Goal: Task Accomplishment & Management: Use online tool/utility

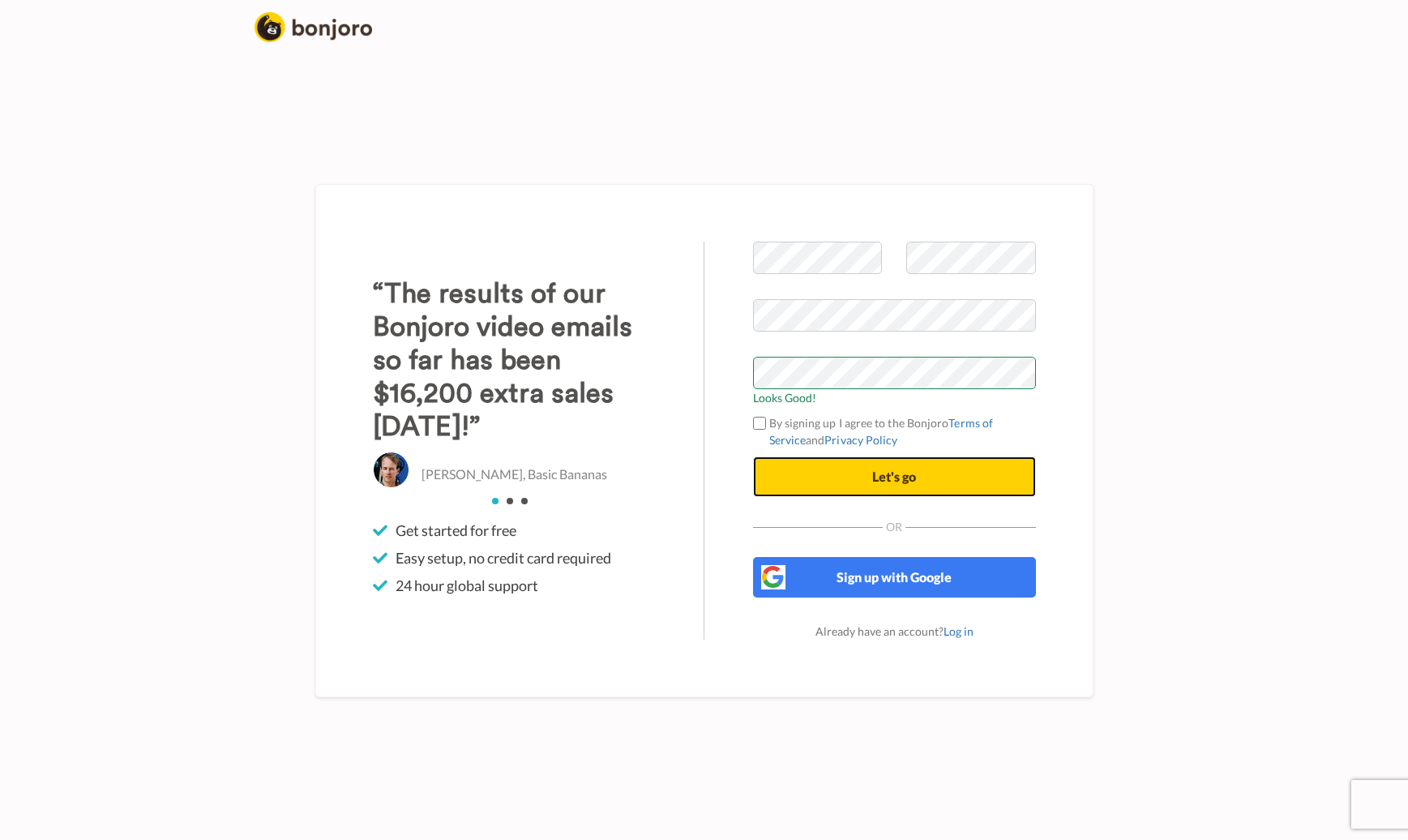
click at [870, 473] on button "Let's go" at bounding box center [894, 476] width 283 height 40
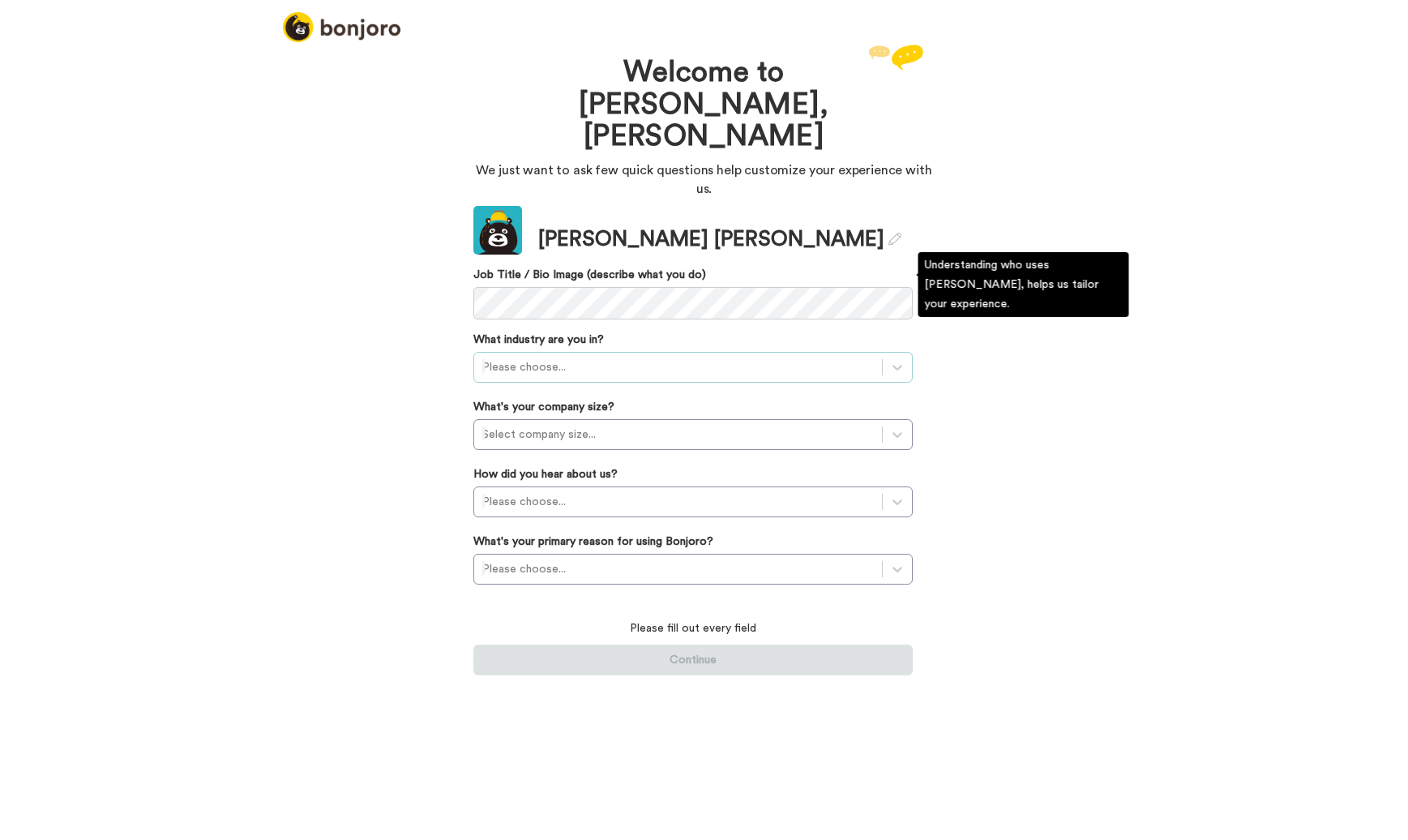
click at [583, 357] on div at bounding box center [678, 367] width 391 height 20
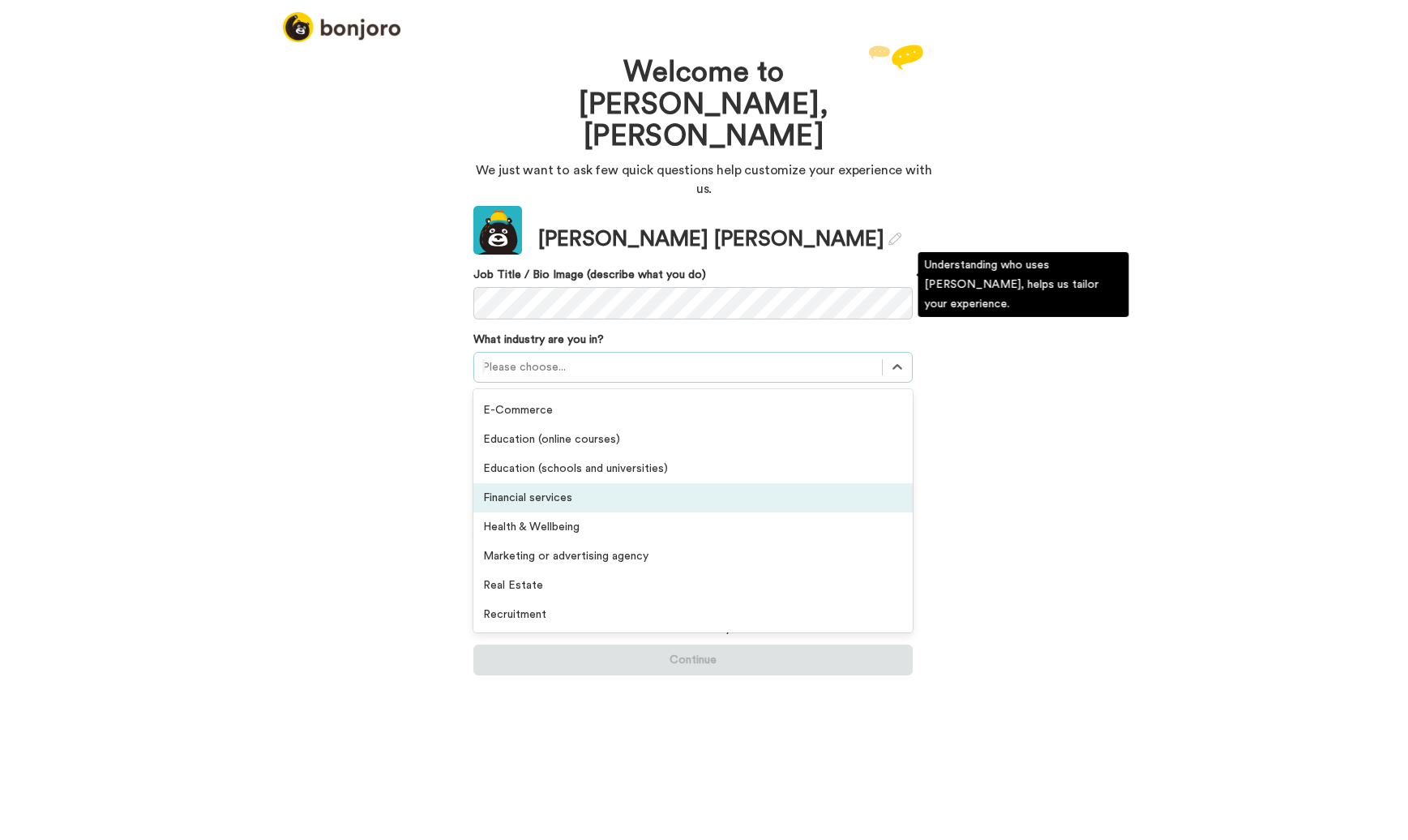
scroll to position [171, 0]
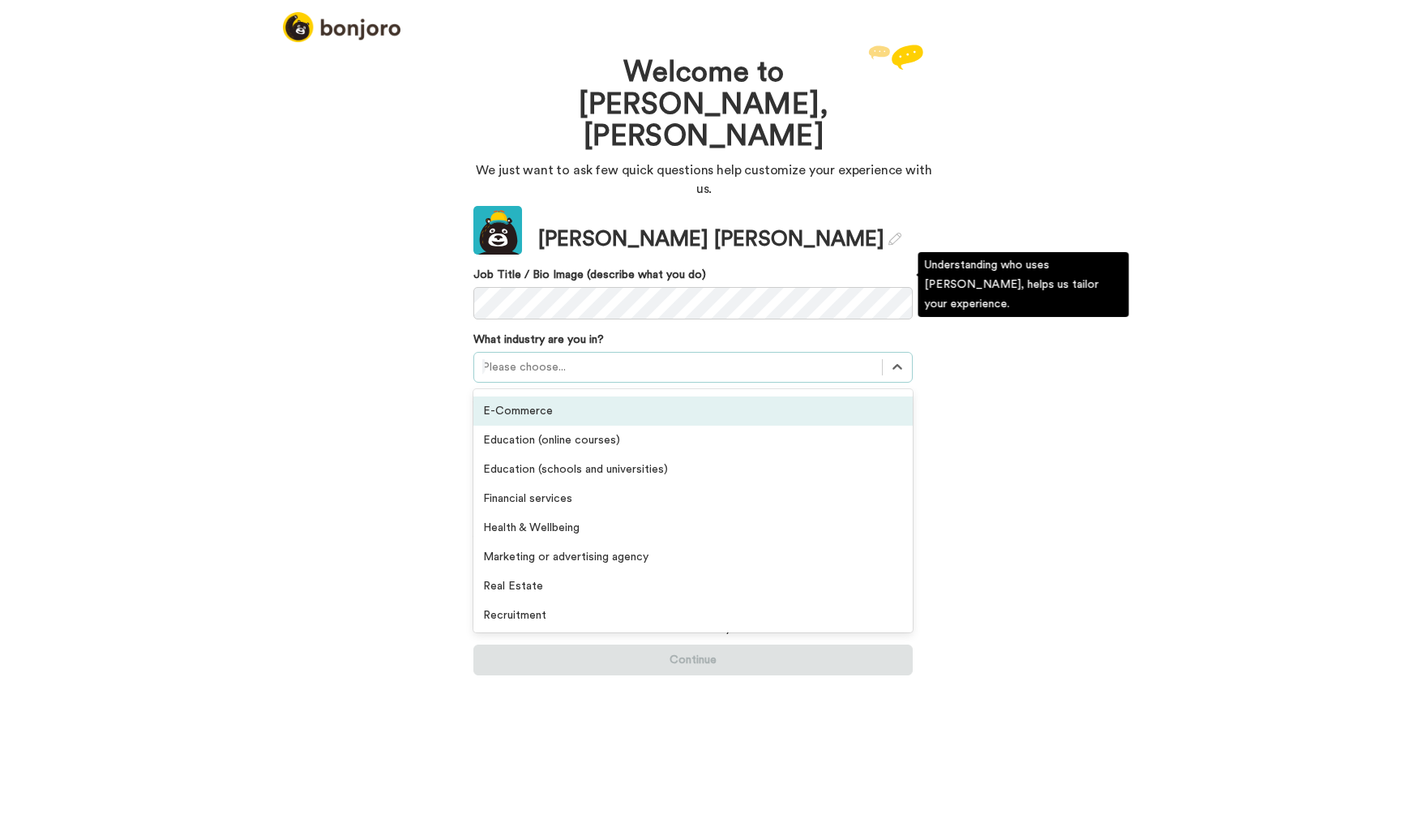
click at [541, 396] on div "E-Commerce" at bounding box center [694, 411] width 439 height 30
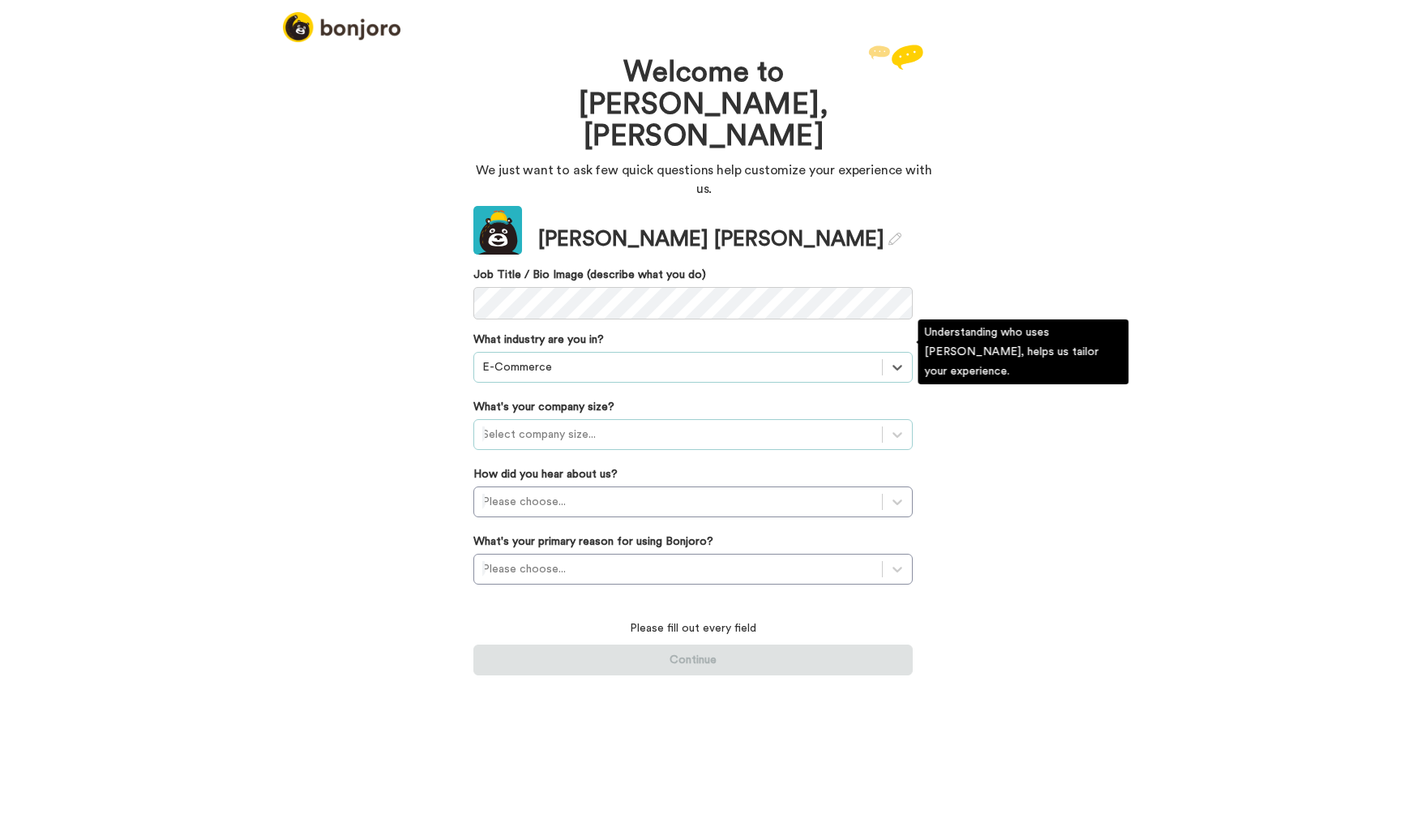
click at [580, 424] on div at bounding box center [678, 434] width 391 height 20
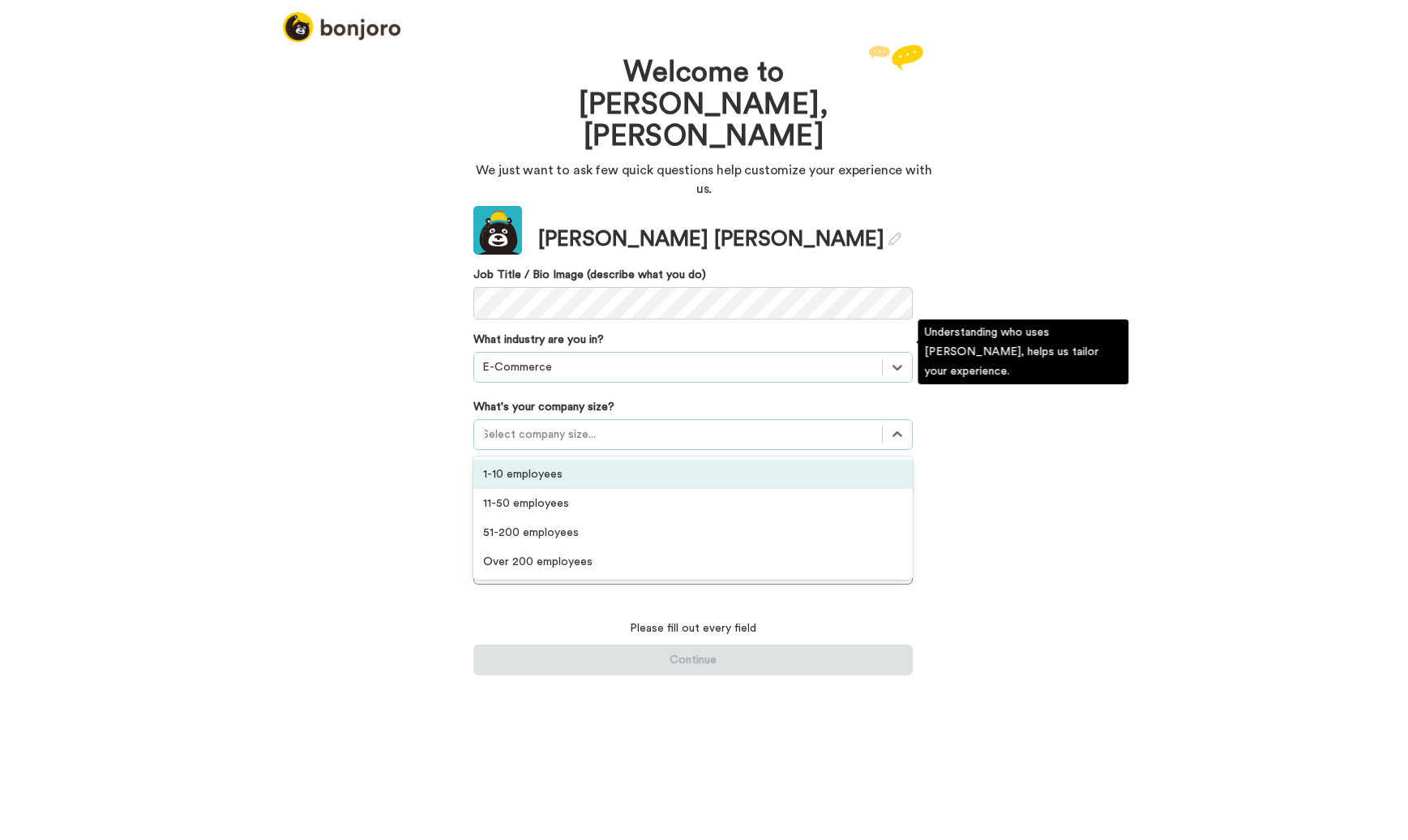
click at [518, 460] on div "1-10 employees" at bounding box center [694, 475] width 439 height 30
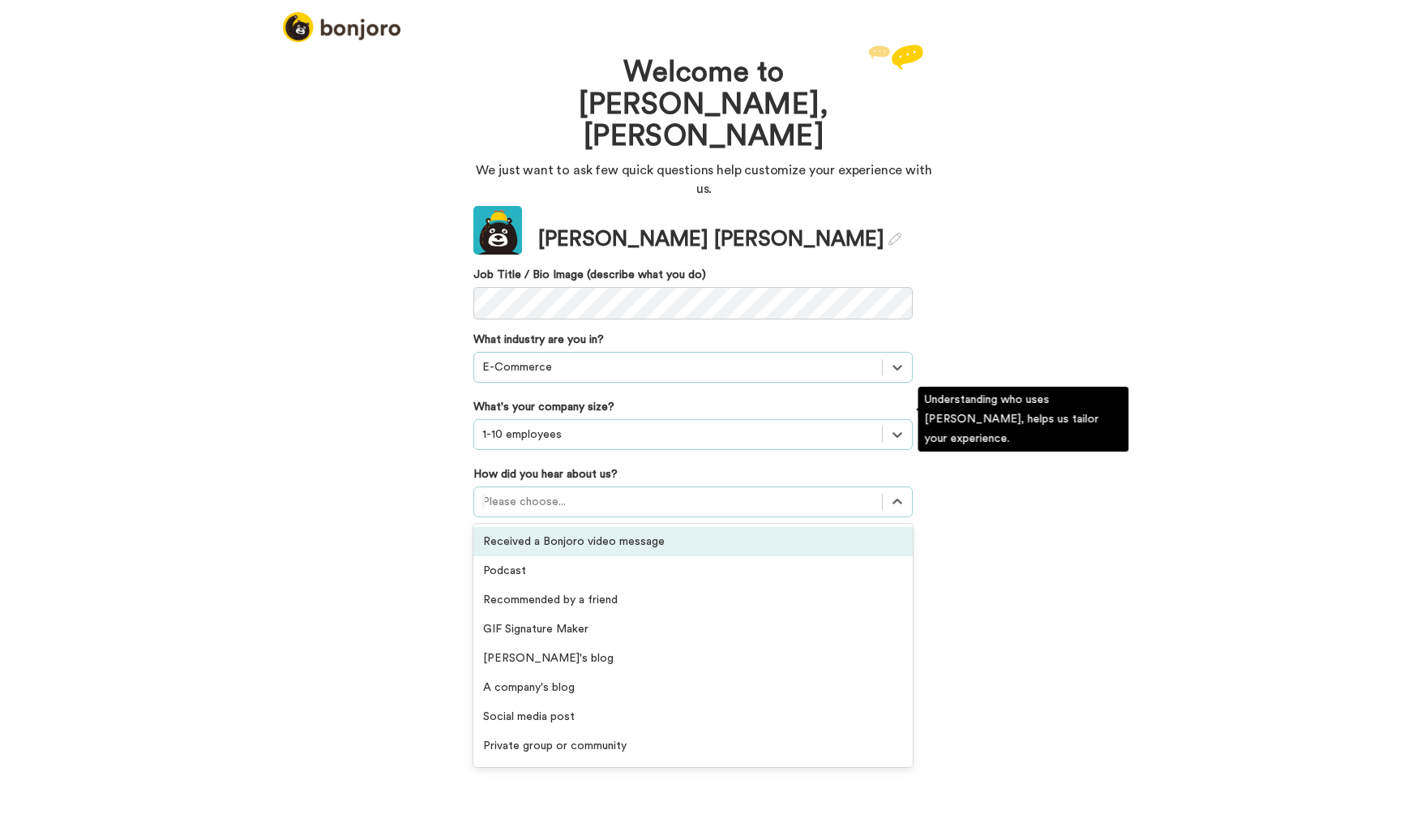
click at [549, 492] on div at bounding box center [678, 502] width 391 height 20
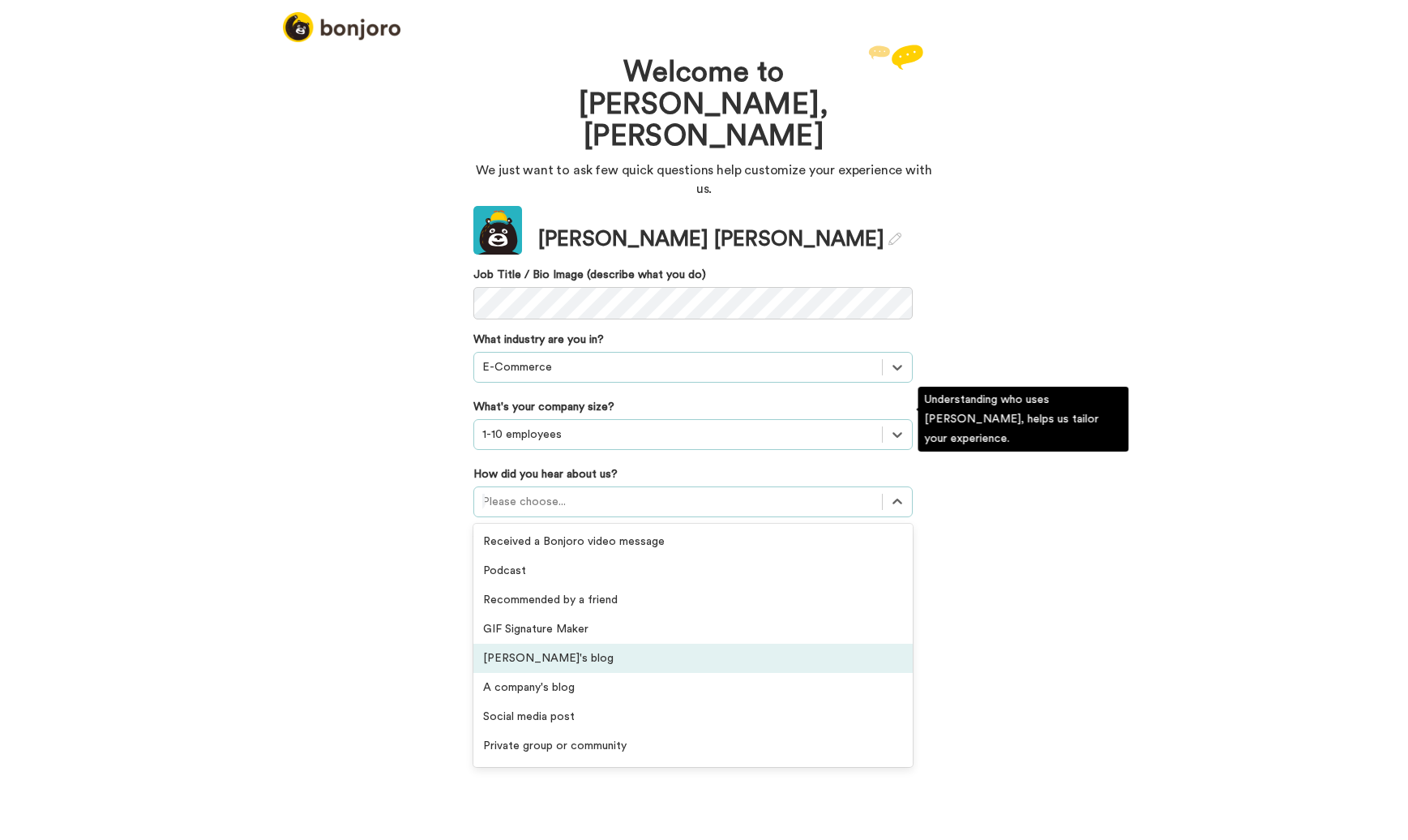
click at [538, 643] on div "Bonjoro's blog" at bounding box center [694, 658] width 439 height 30
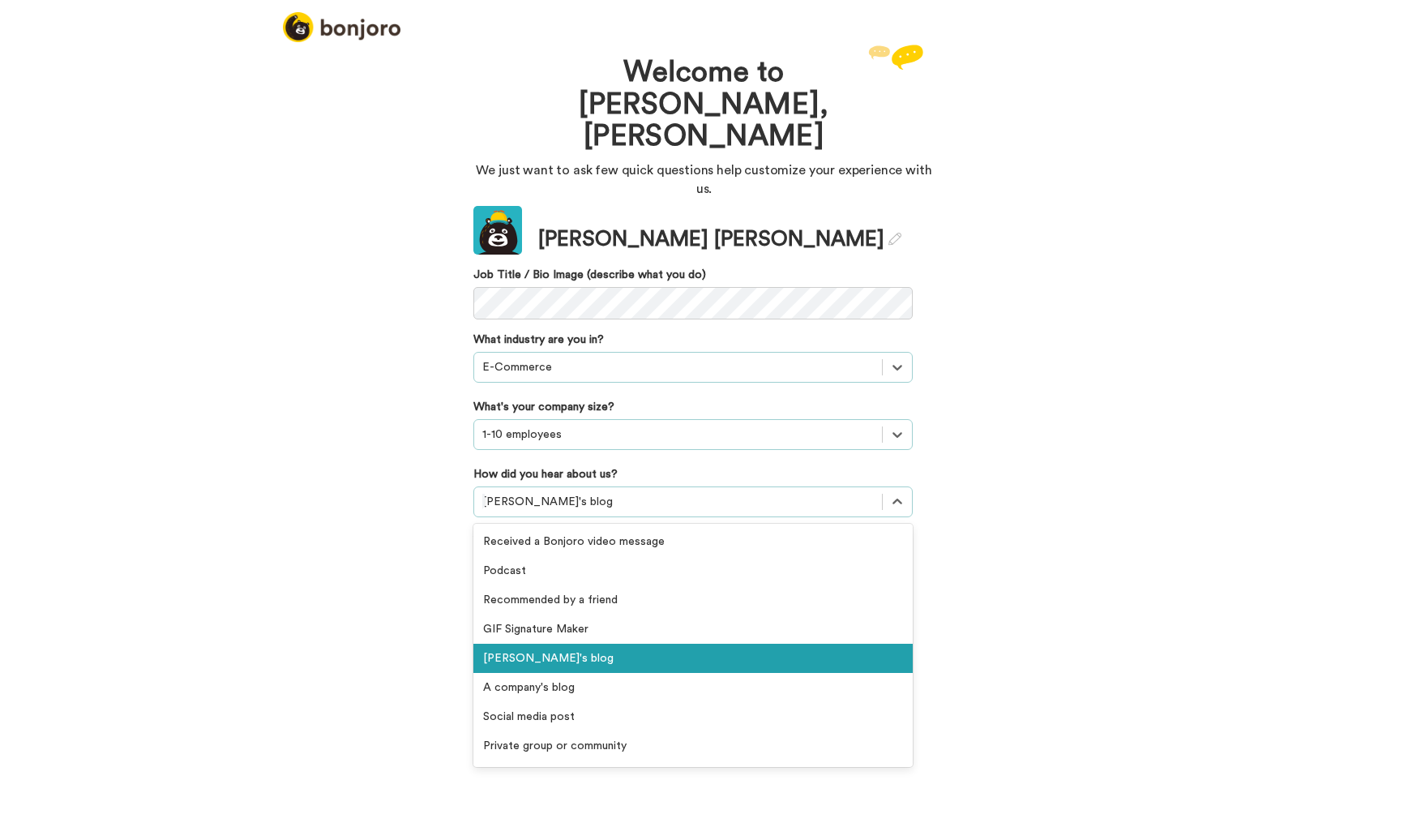
click at [572, 492] on div at bounding box center [678, 502] width 391 height 20
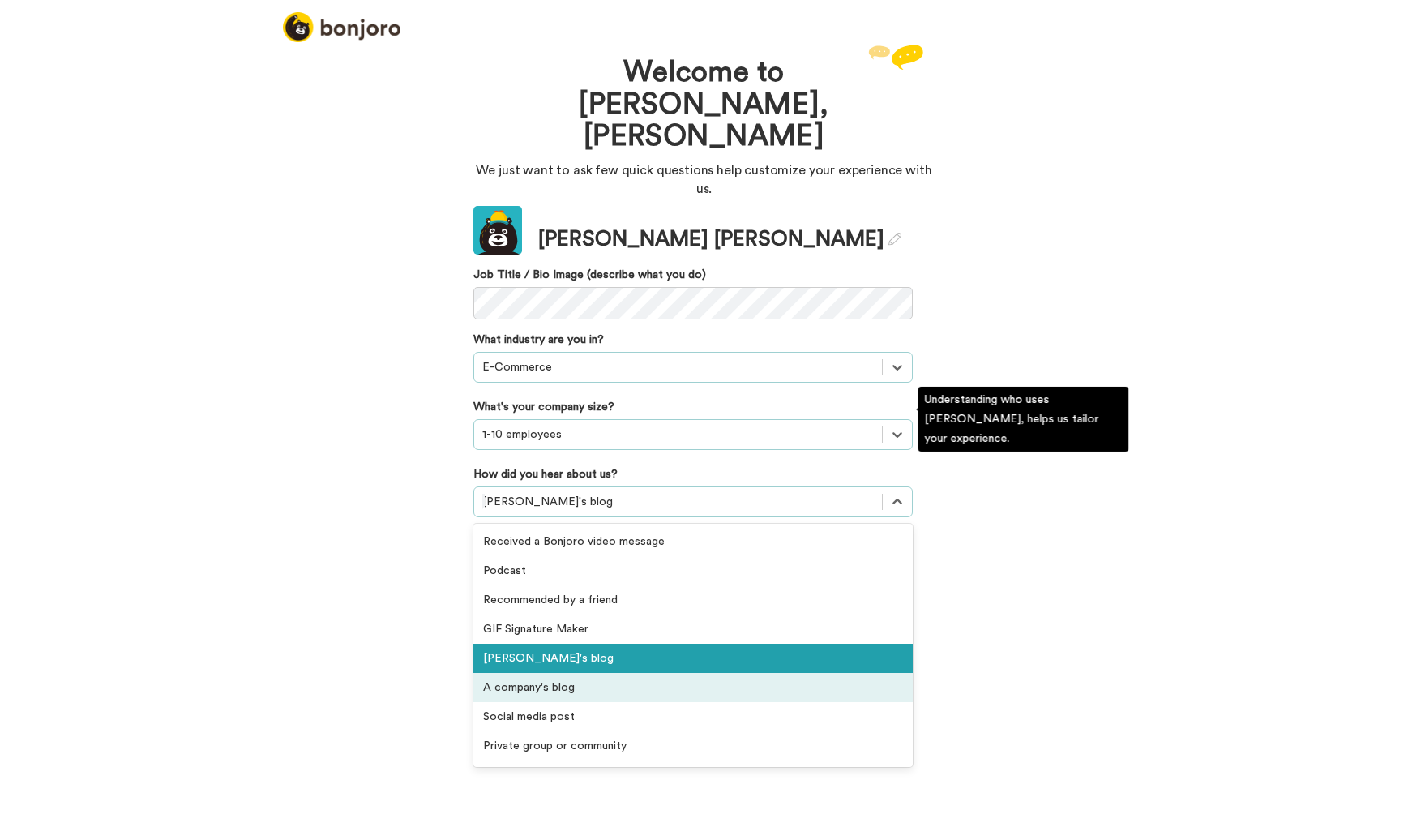
click at [519, 673] on div "A company's blog" at bounding box center [694, 687] width 439 height 30
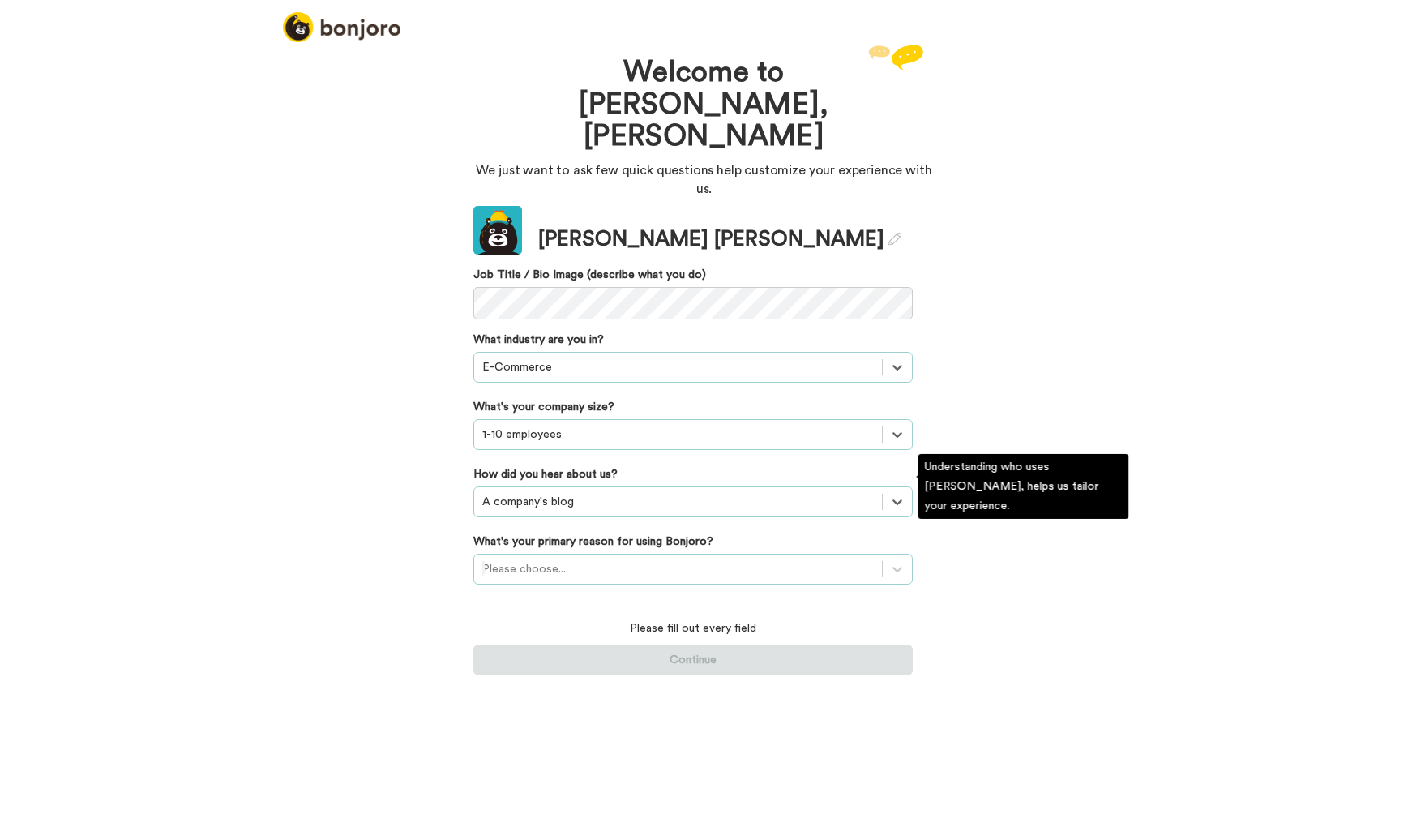
click at [532, 559] on div at bounding box center [678, 569] width 391 height 20
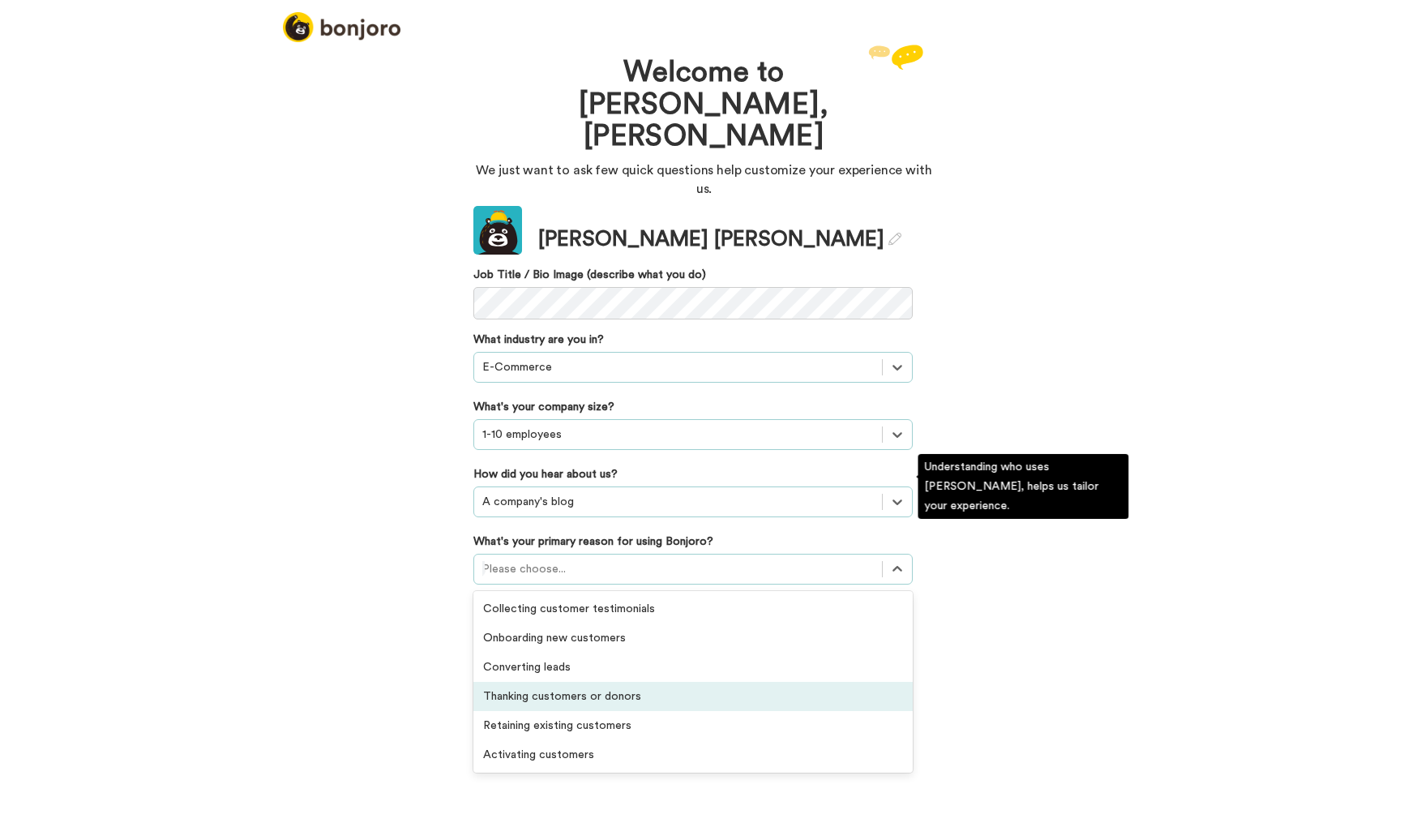
click at [539, 681] on div "Thanking customers or donors" at bounding box center [694, 696] width 439 height 30
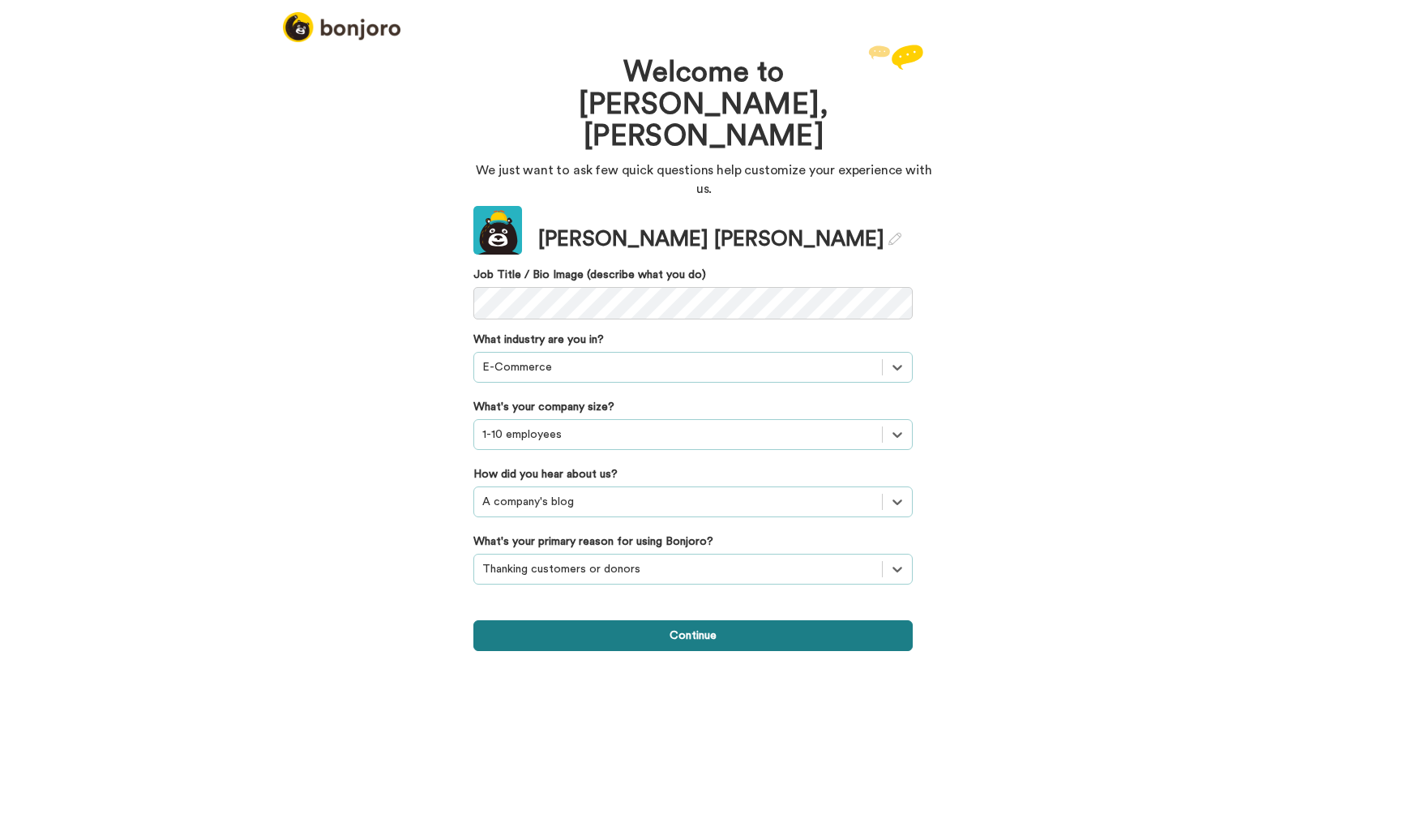
click at [630, 620] on button "Continue" at bounding box center [694, 635] width 439 height 31
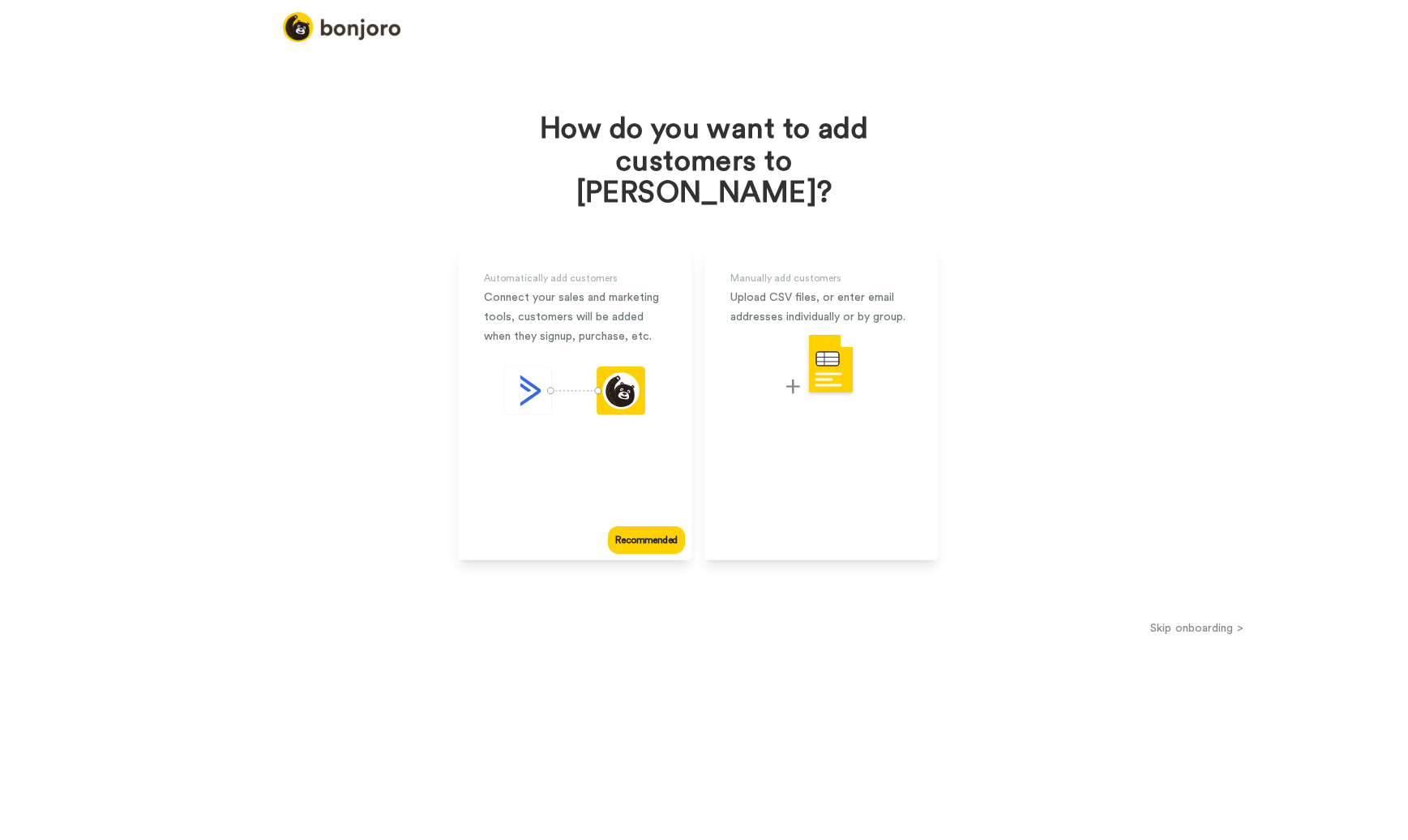
drag, startPoint x: 649, startPoint y: 504, endPoint x: 632, endPoint y: 499, distance: 17.7
click at [649, 526] on div "Recommended" at bounding box center [645, 540] width 76 height 28
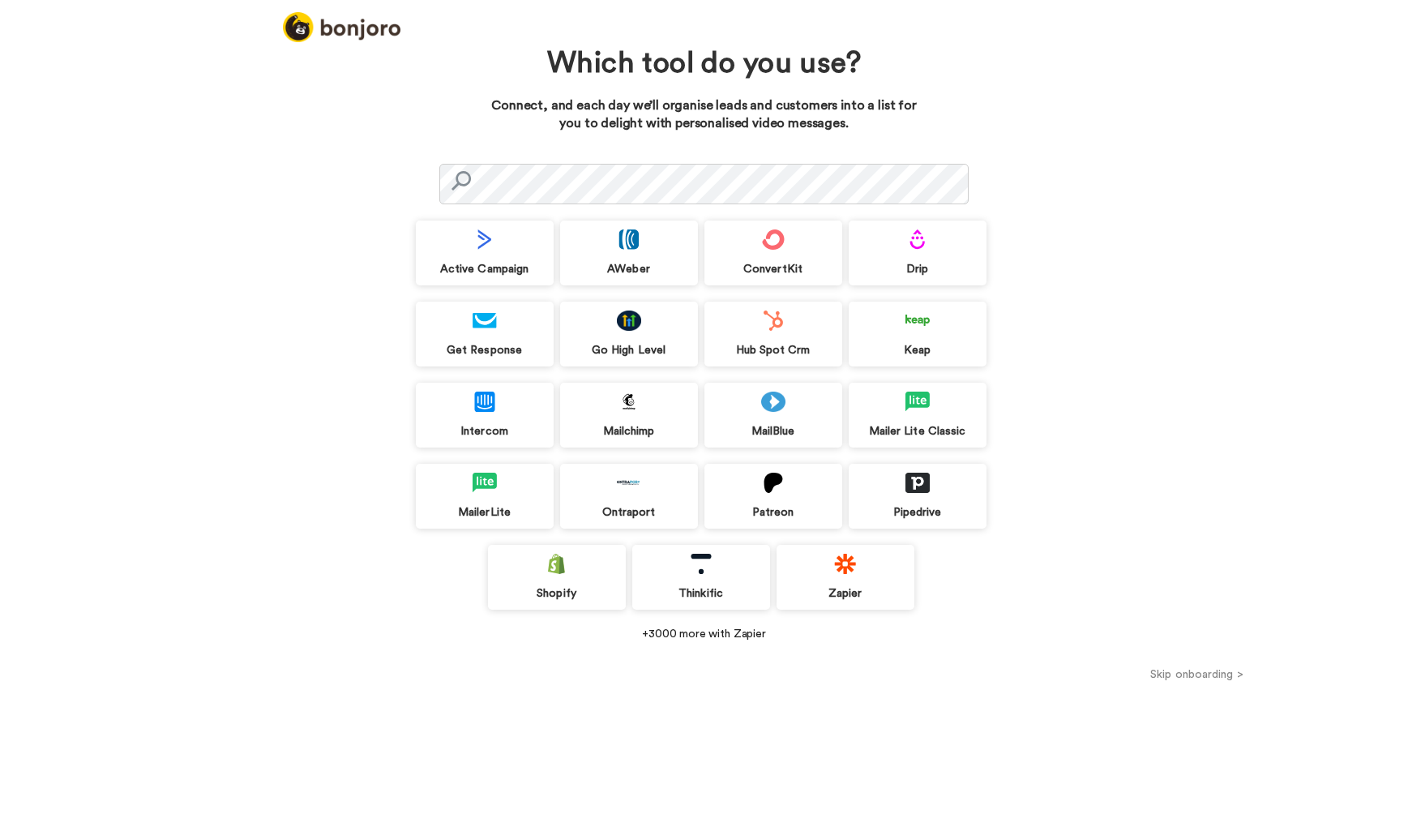
click at [553, 572] on img at bounding box center [557, 563] width 25 height 21
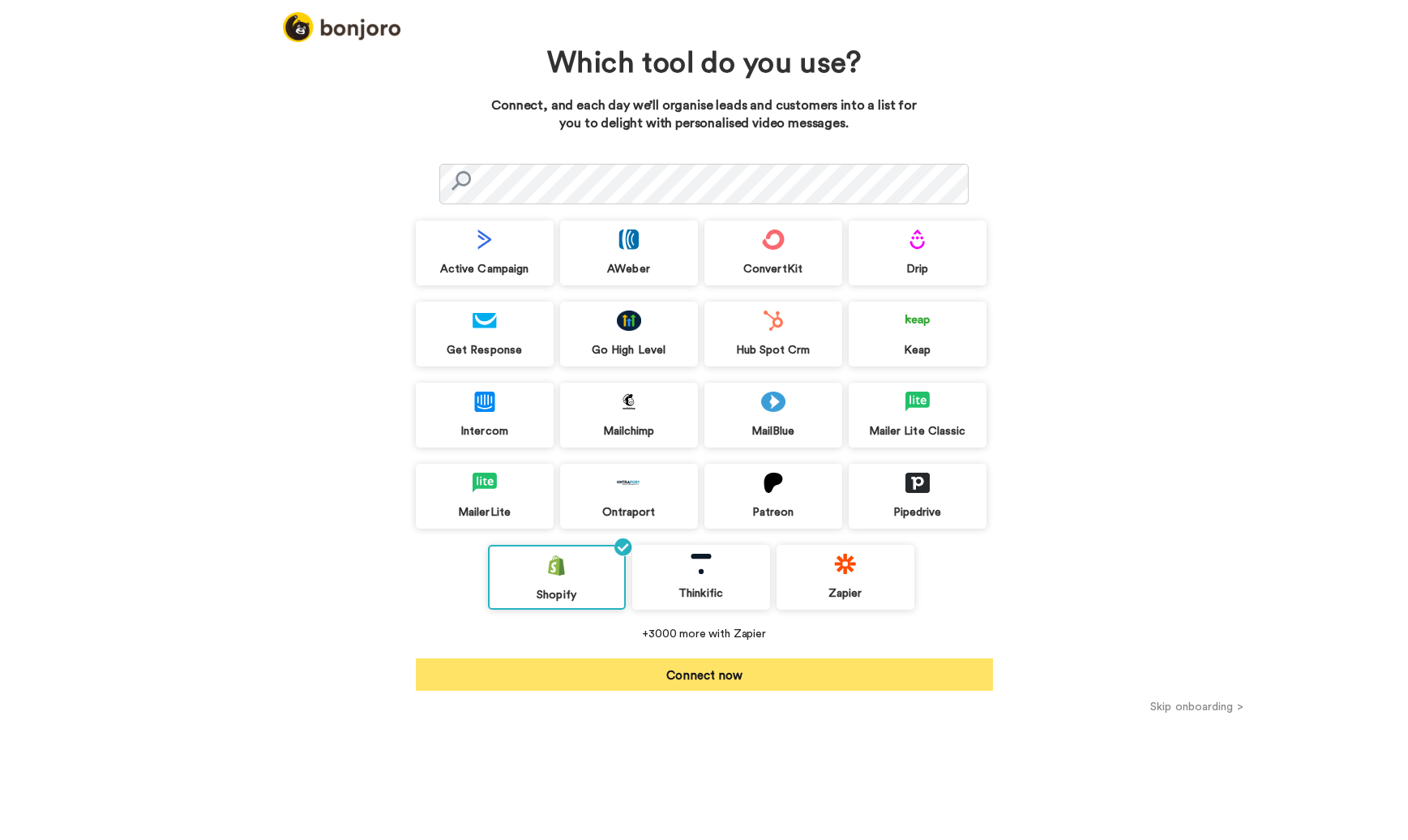
click at [683, 676] on button "Connect now" at bounding box center [704, 674] width 577 height 32
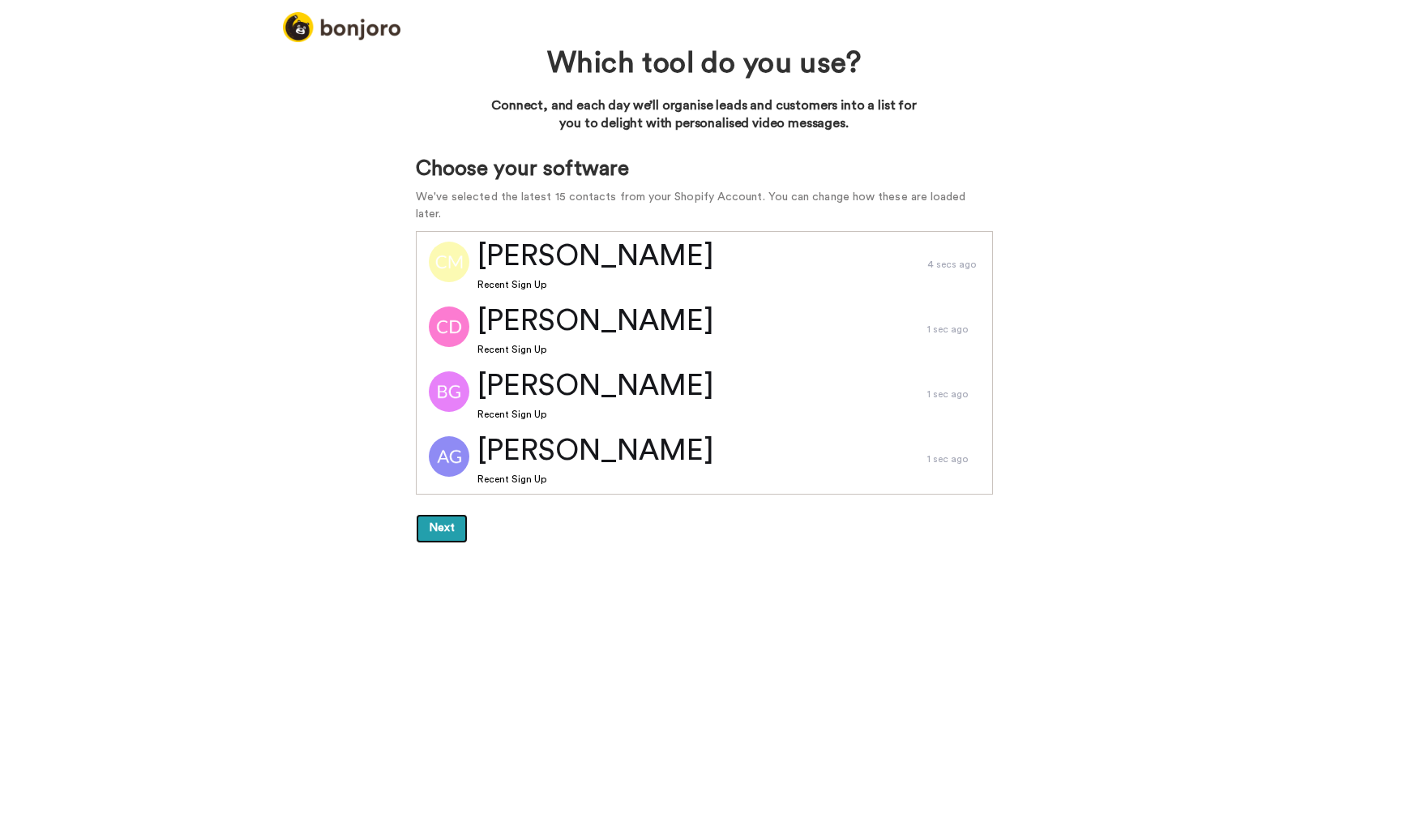
click at [433, 514] on button "Next" at bounding box center [441, 529] width 52 height 30
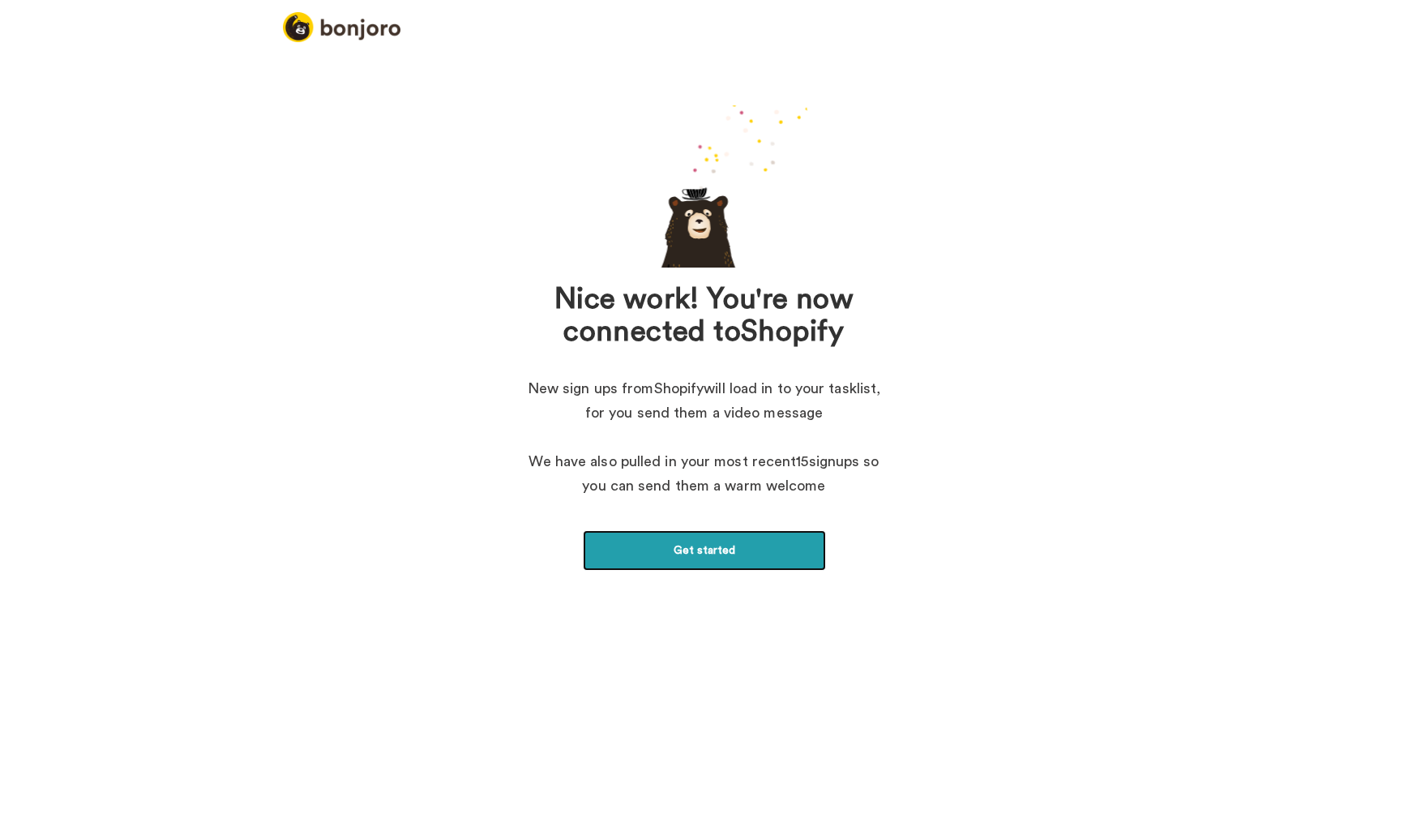
click at [703, 542] on link "Get started" at bounding box center [704, 549] width 243 height 40
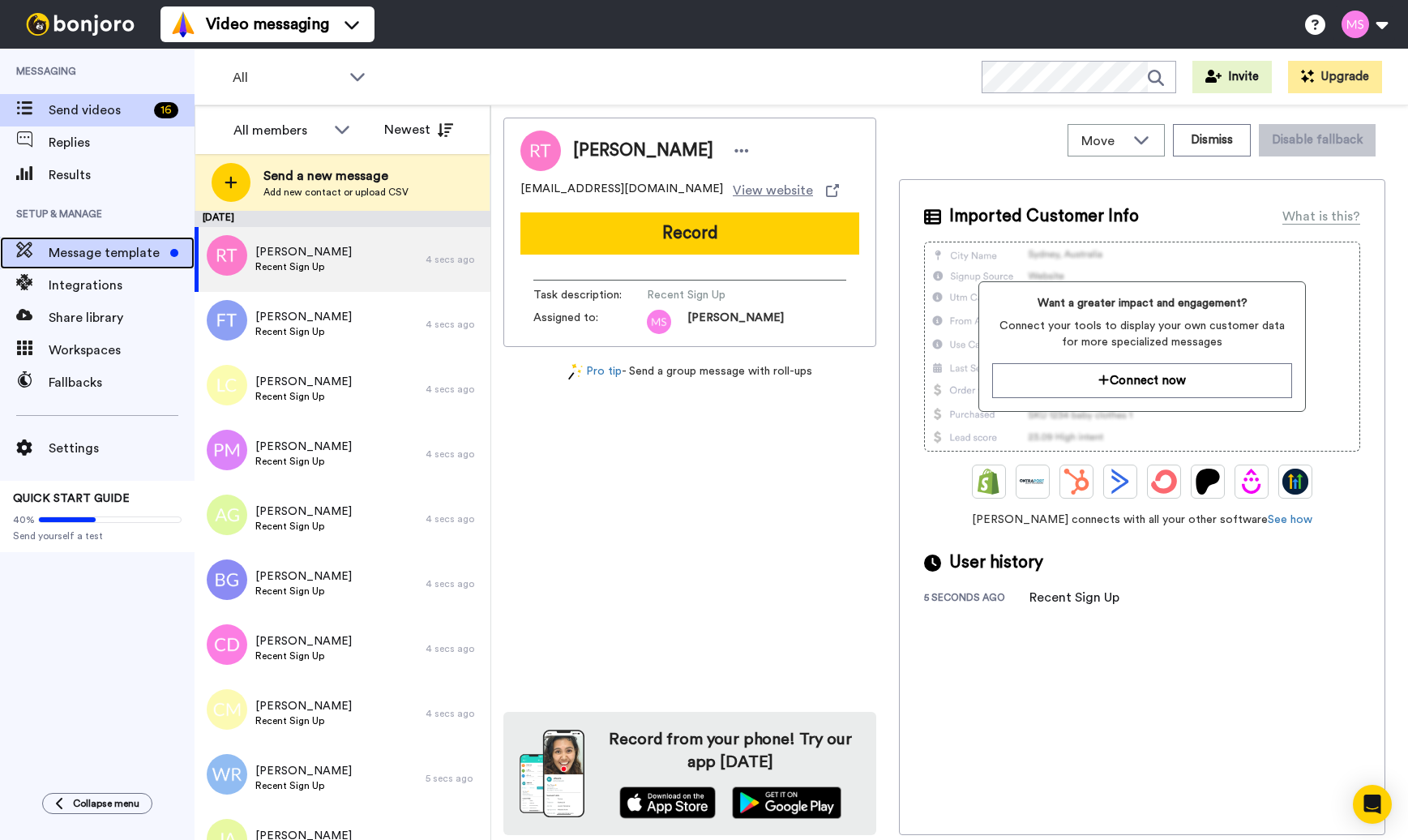
click at [75, 246] on span "Message template" at bounding box center [105, 253] width 115 height 20
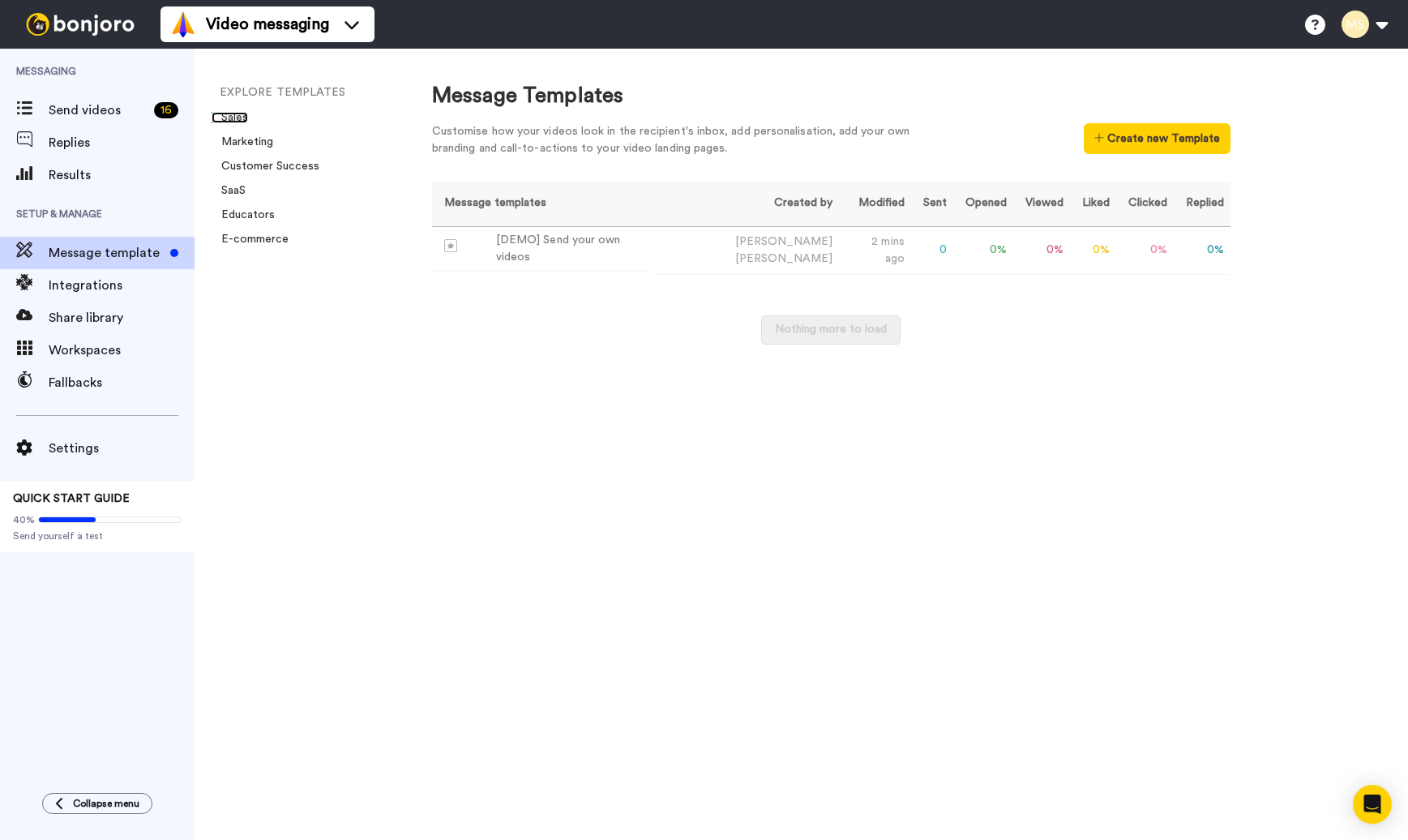
click at [235, 116] on link "Sales" at bounding box center [230, 118] width 36 height 12
click at [99, 287] on span "Integrations" at bounding box center [121, 286] width 146 height 20
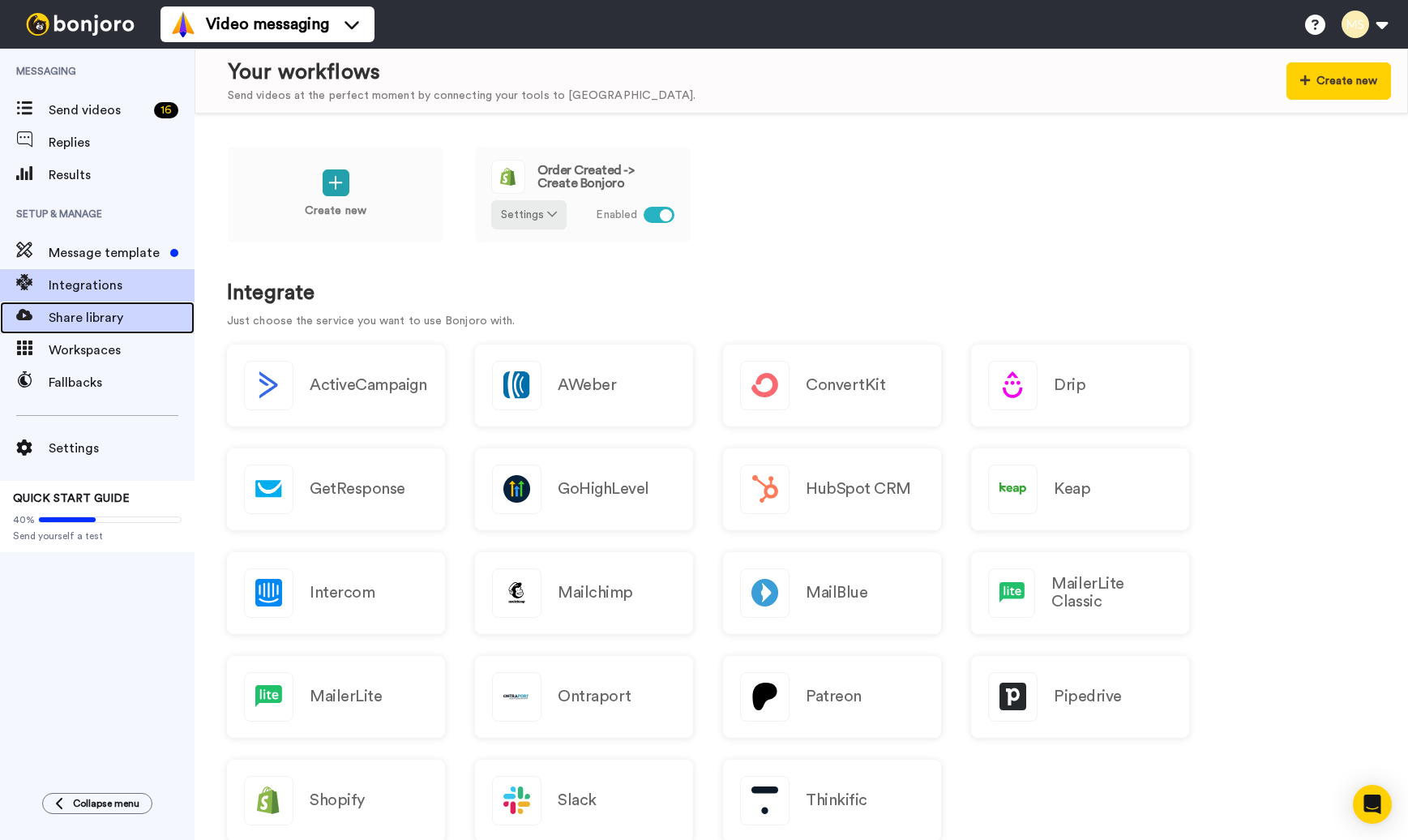
click at [73, 319] on span "Share library" at bounding box center [121, 318] width 146 height 20
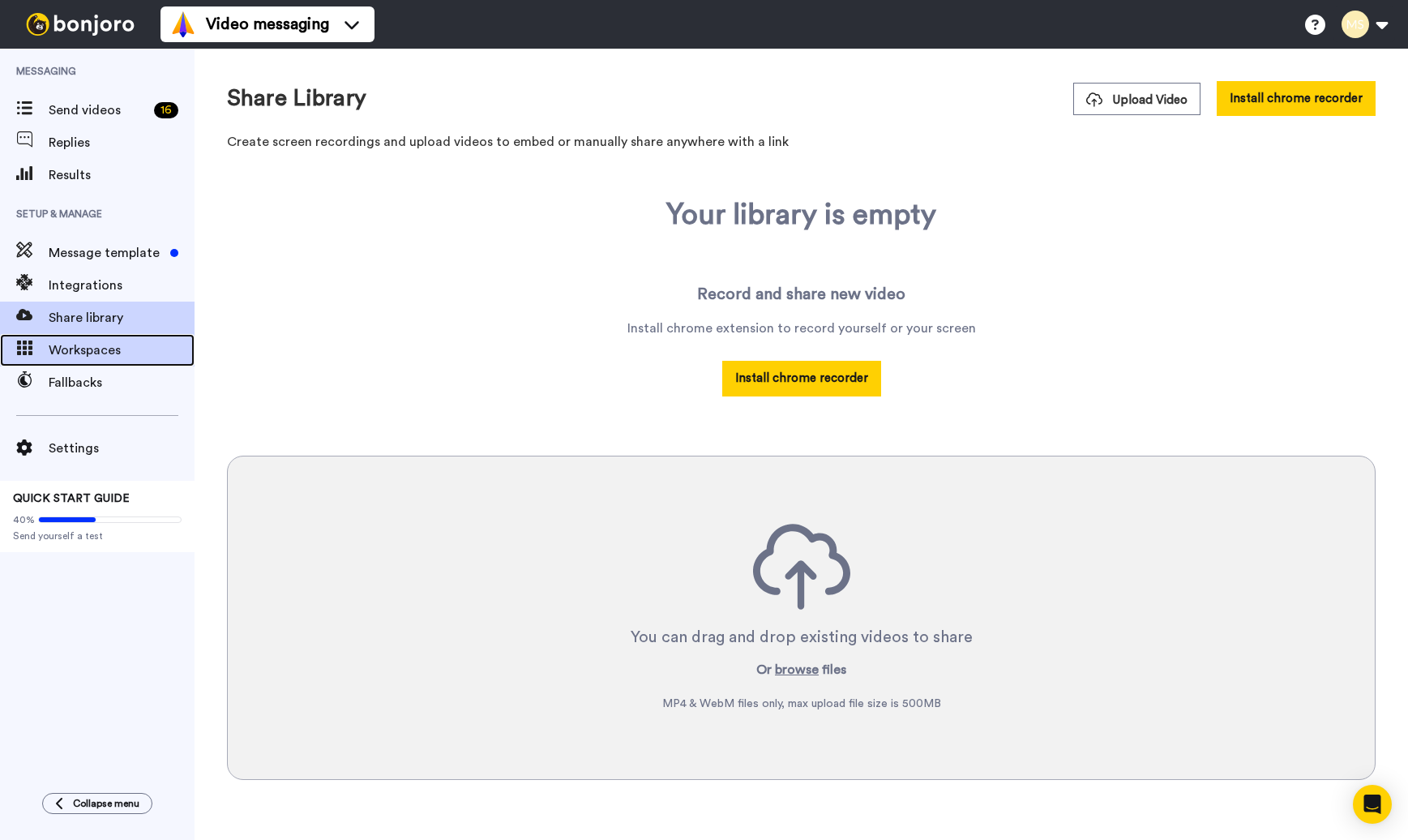
click at [89, 361] on div "Workspaces" at bounding box center [98, 350] width 195 height 32
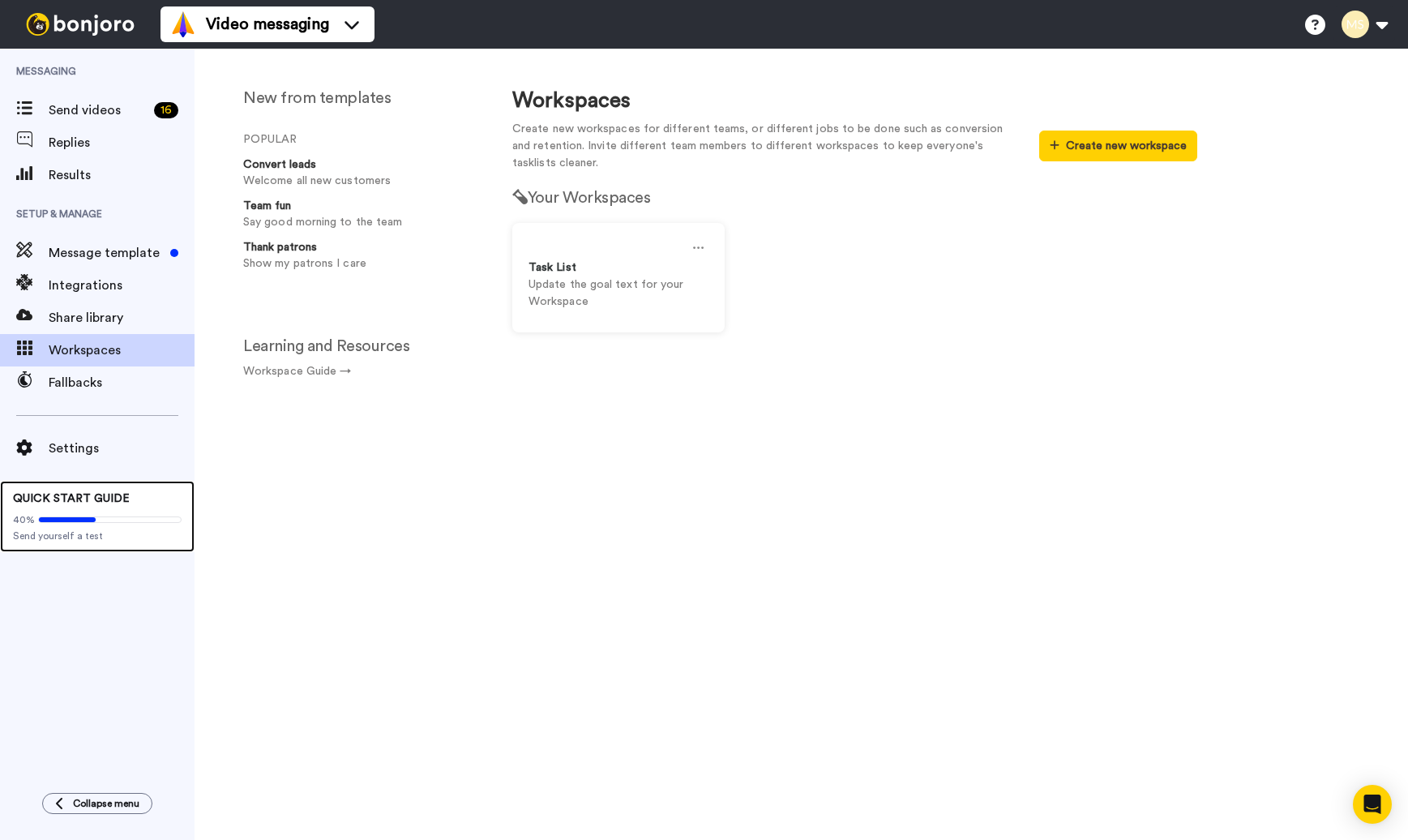
click at [64, 518] on icon at bounding box center [68, 519] width 57 height 5
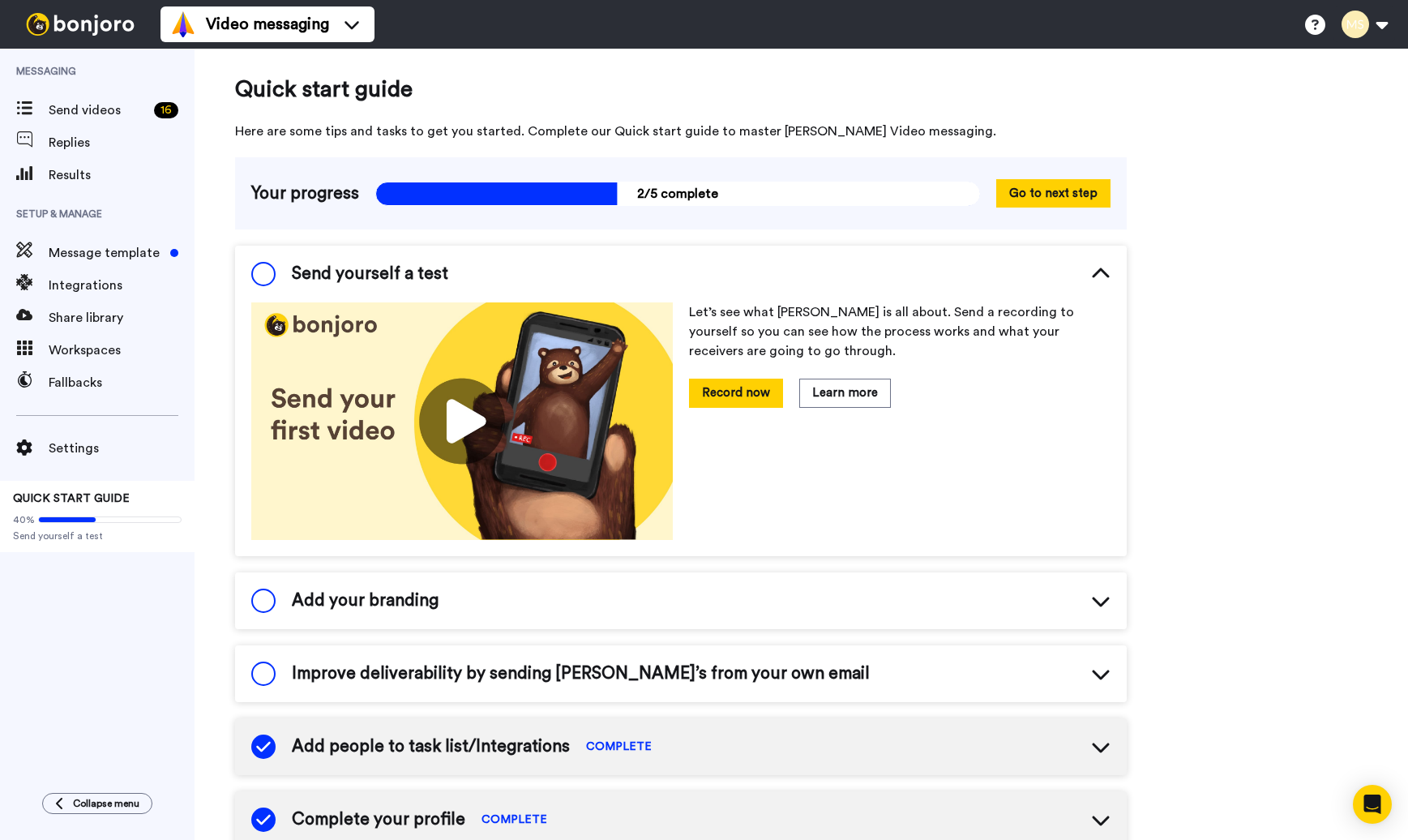
drag, startPoint x: 264, startPoint y: 273, endPoint x: 347, endPoint y: 351, distance: 113.9
click at [264, 273] on span at bounding box center [263, 274] width 25 height 25
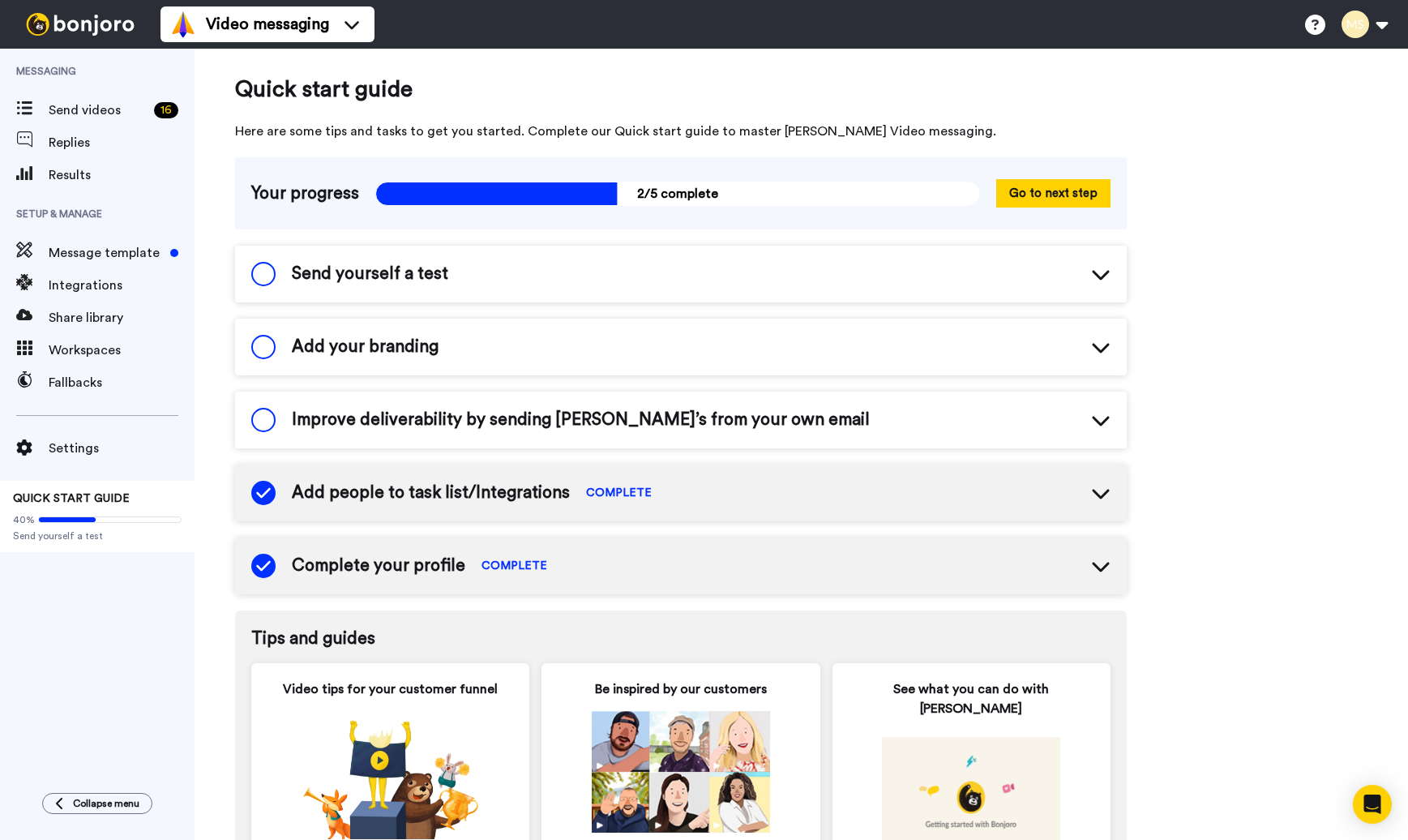
click at [268, 273] on span at bounding box center [263, 274] width 25 height 25
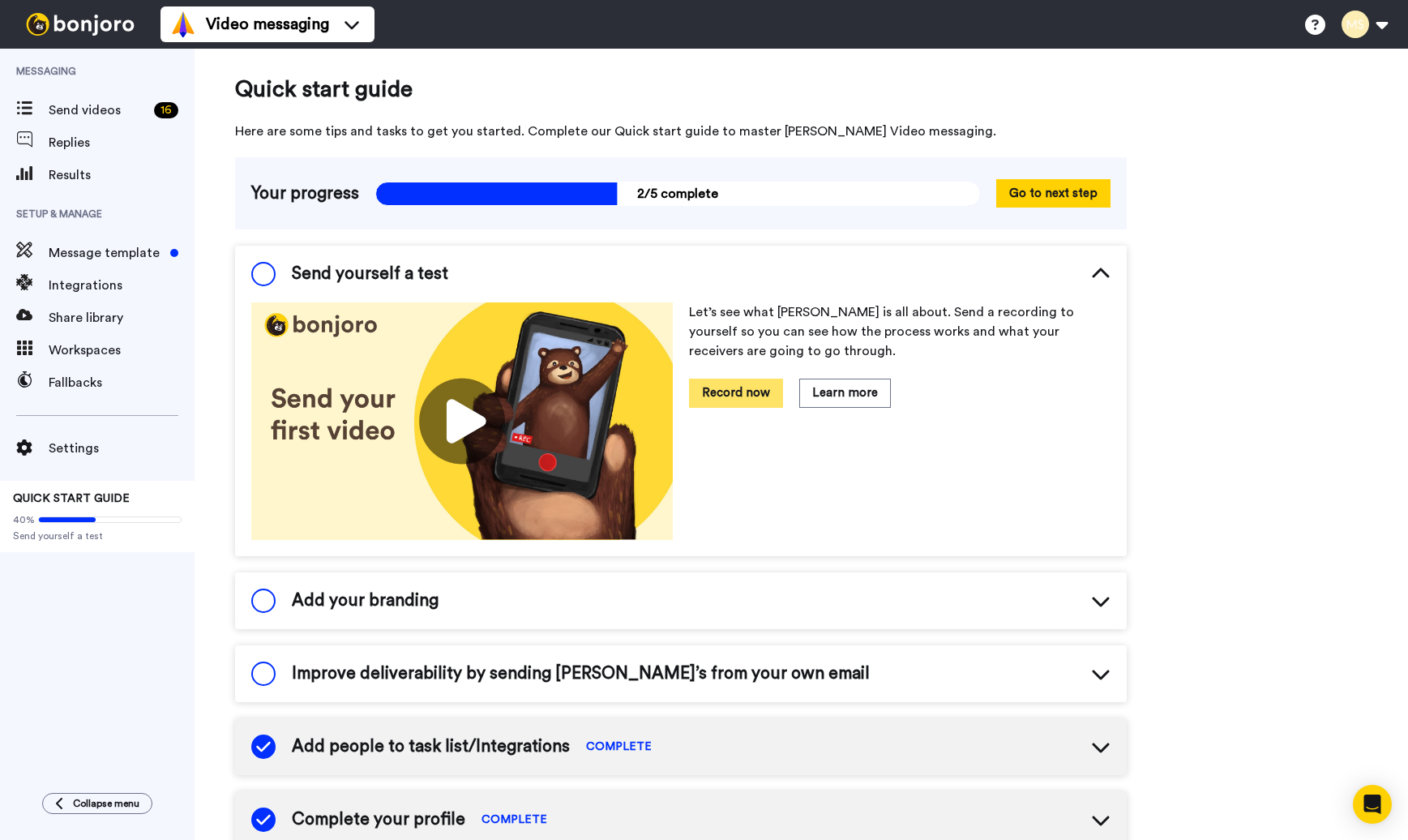
click at [734, 402] on button "Record now" at bounding box center [735, 392] width 94 height 29
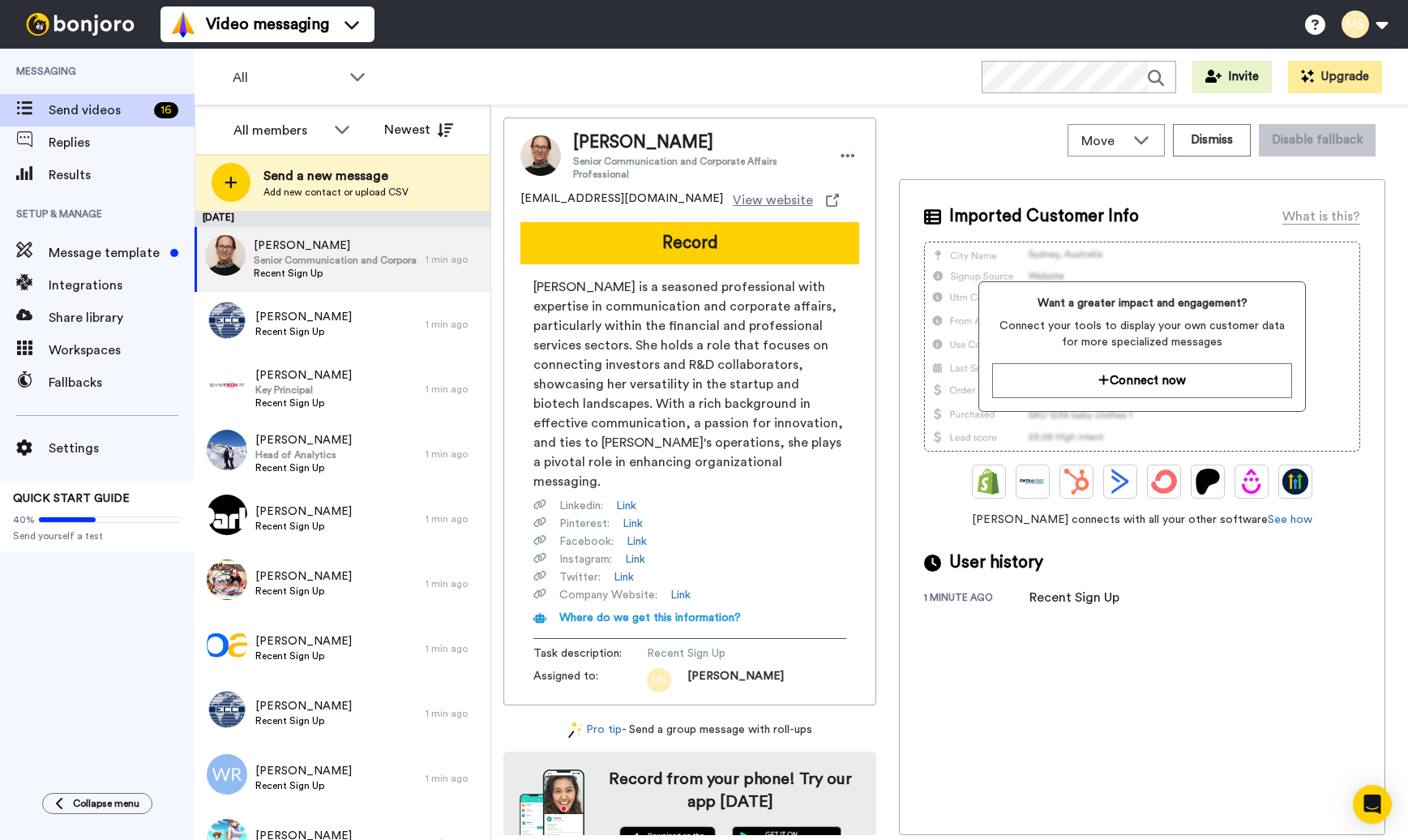
scroll to position [37, 0]
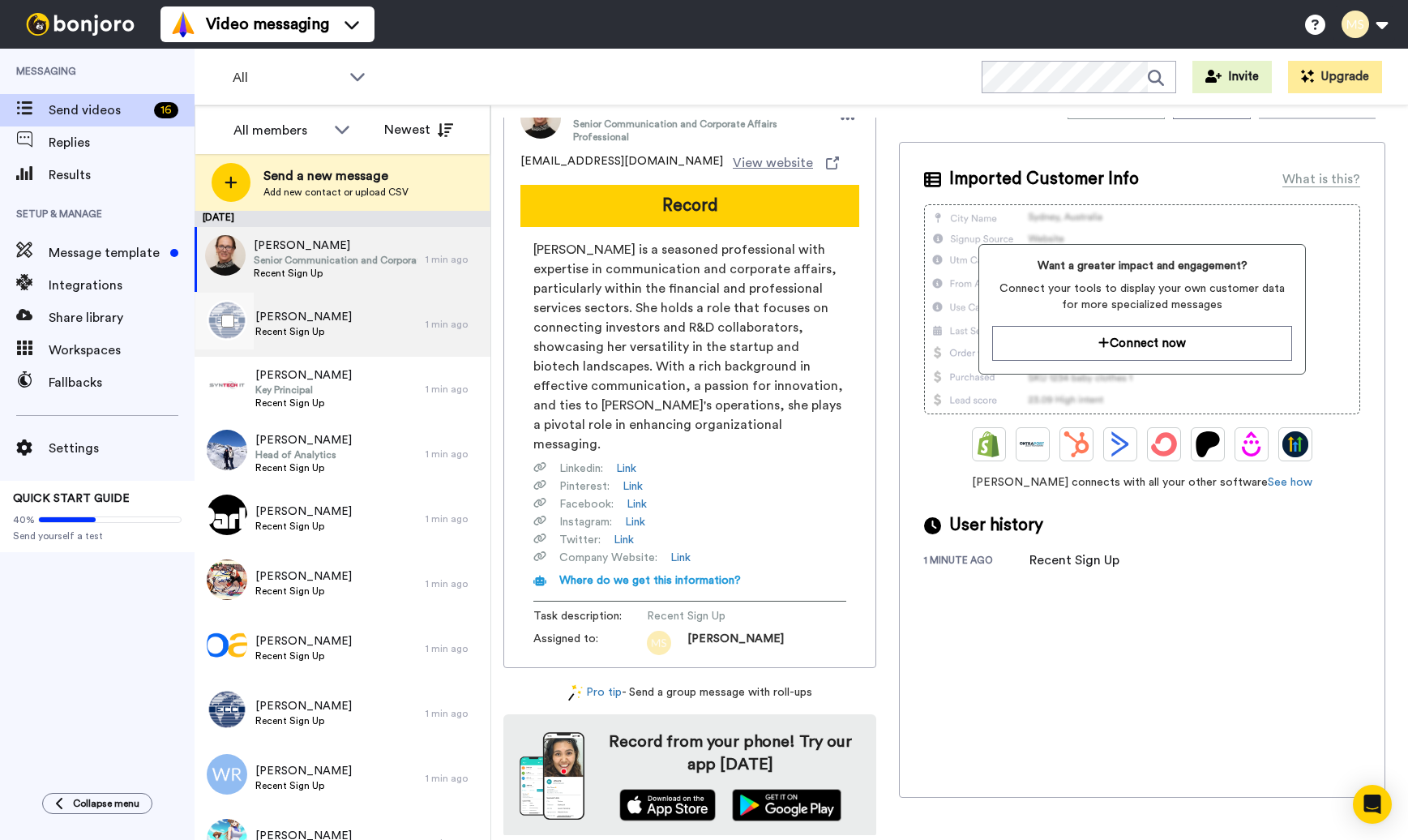
click at [301, 332] on span "Recent Sign Up" at bounding box center [303, 331] width 97 height 13
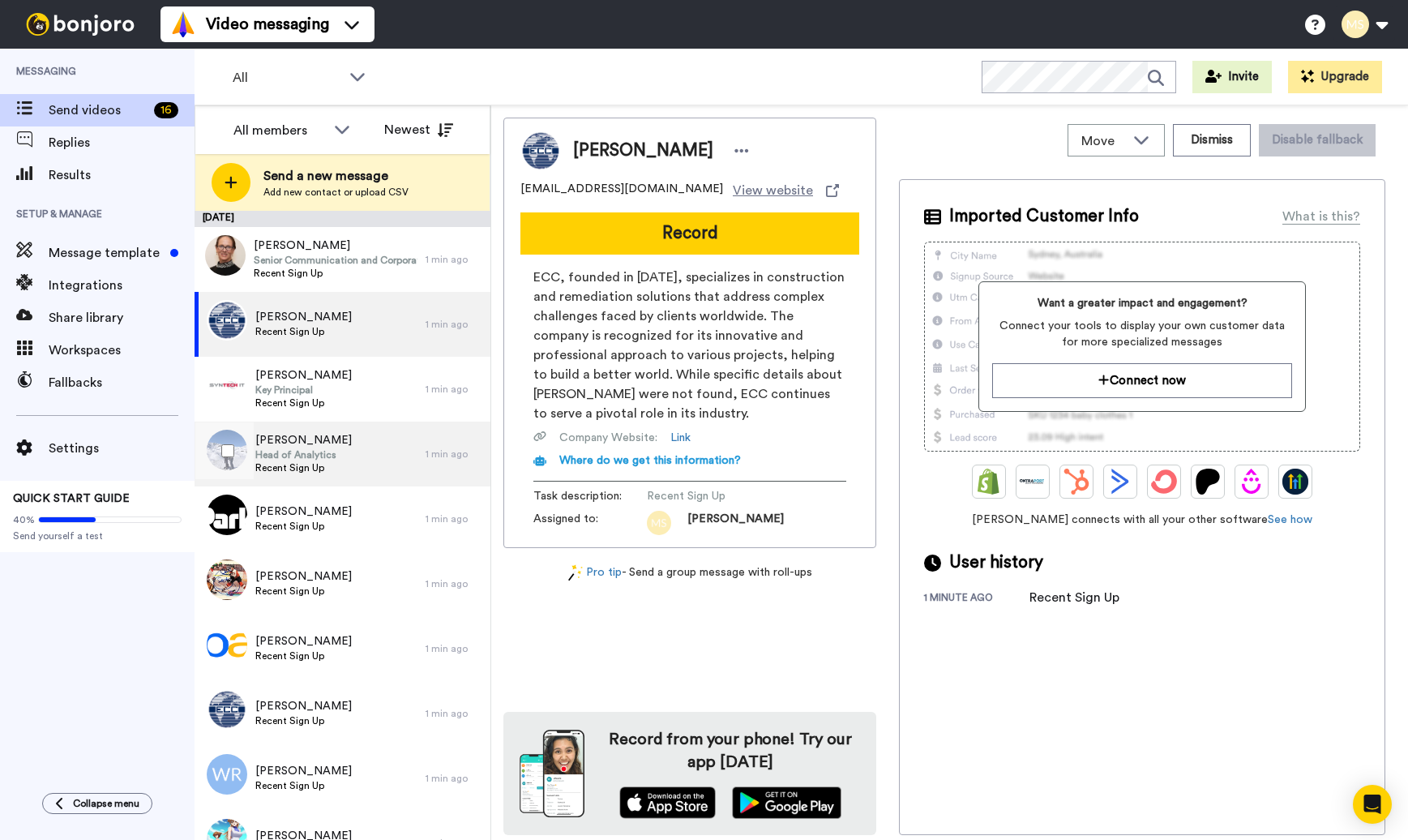
click at [297, 452] on span "Head of Analytics" at bounding box center [303, 454] width 97 height 13
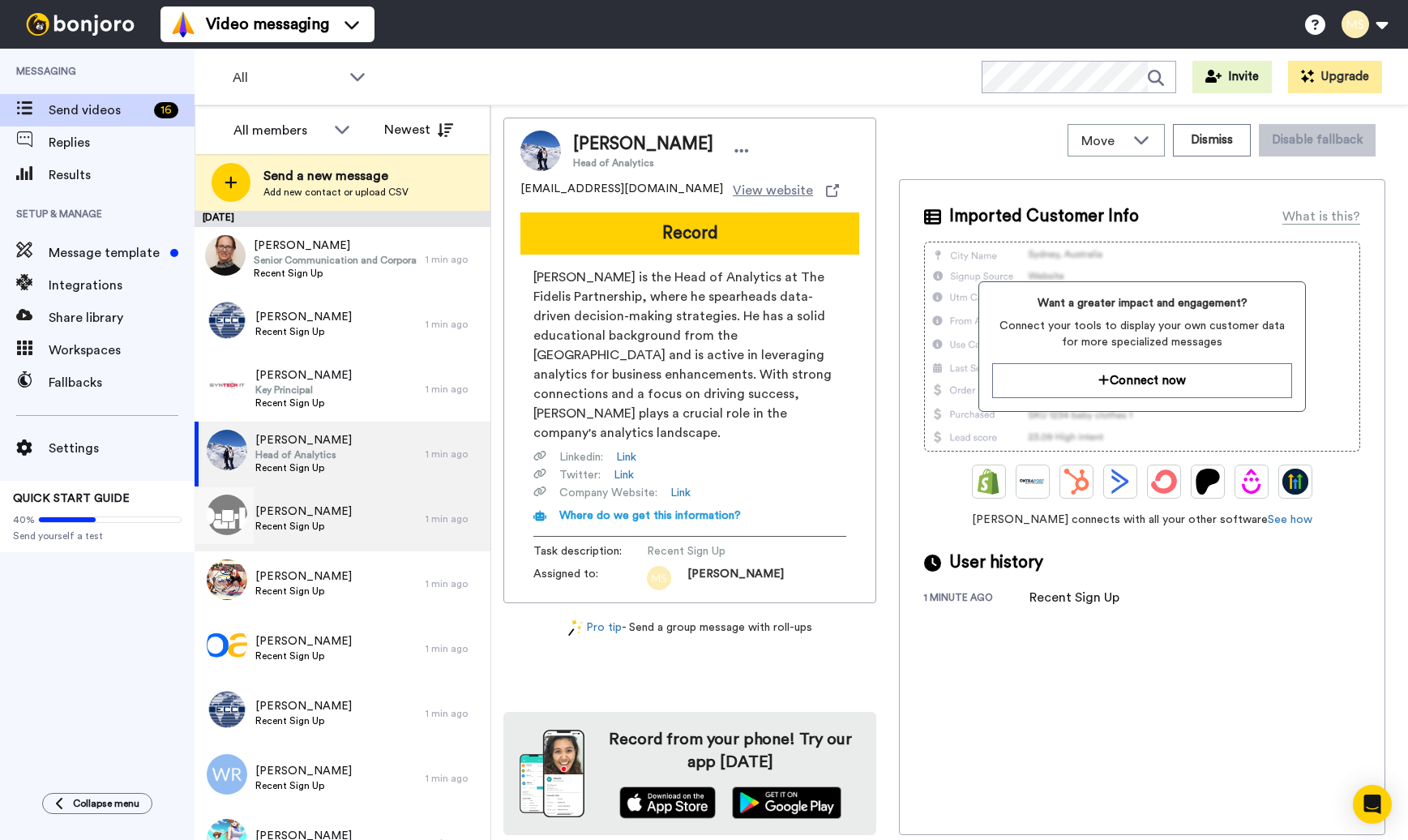
click at [278, 524] on span "Recent Sign Up" at bounding box center [303, 525] width 97 height 13
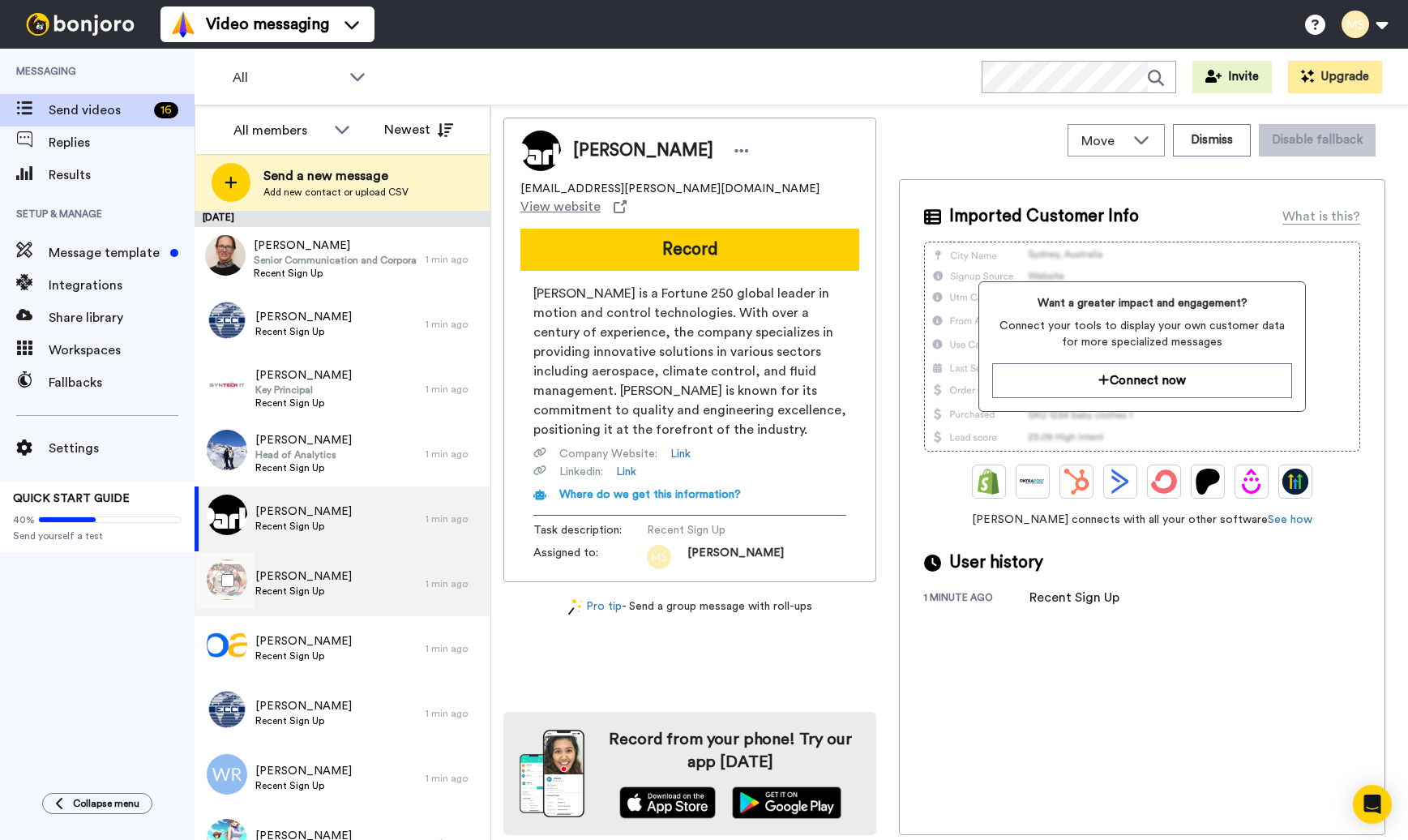
click at [278, 577] on span "Bryan Galley" at bounding box center [303, 576] width 97 height 16
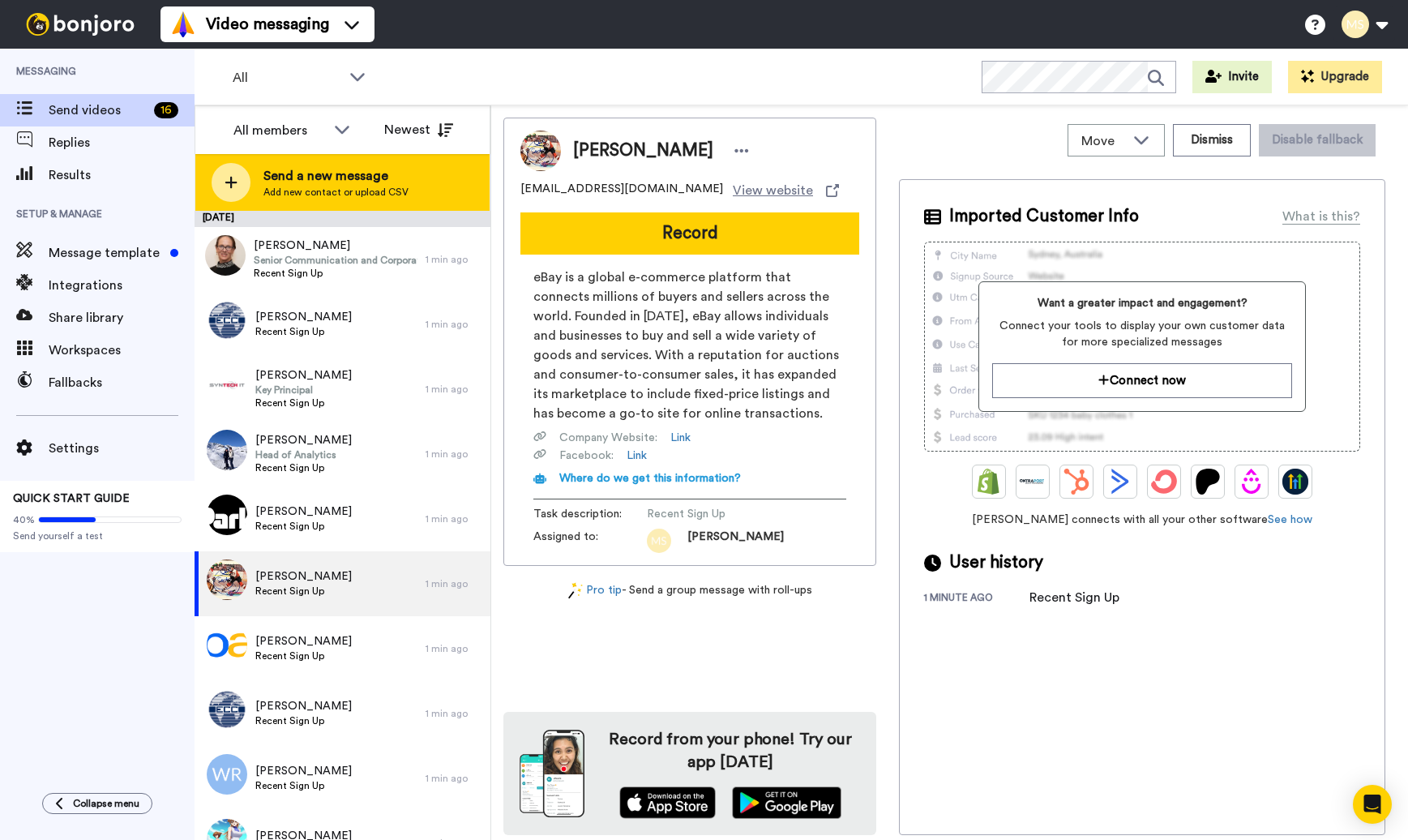
click at [329, 177] on span "Send a new message" at bounding box center [335, 176] width 145 height 20
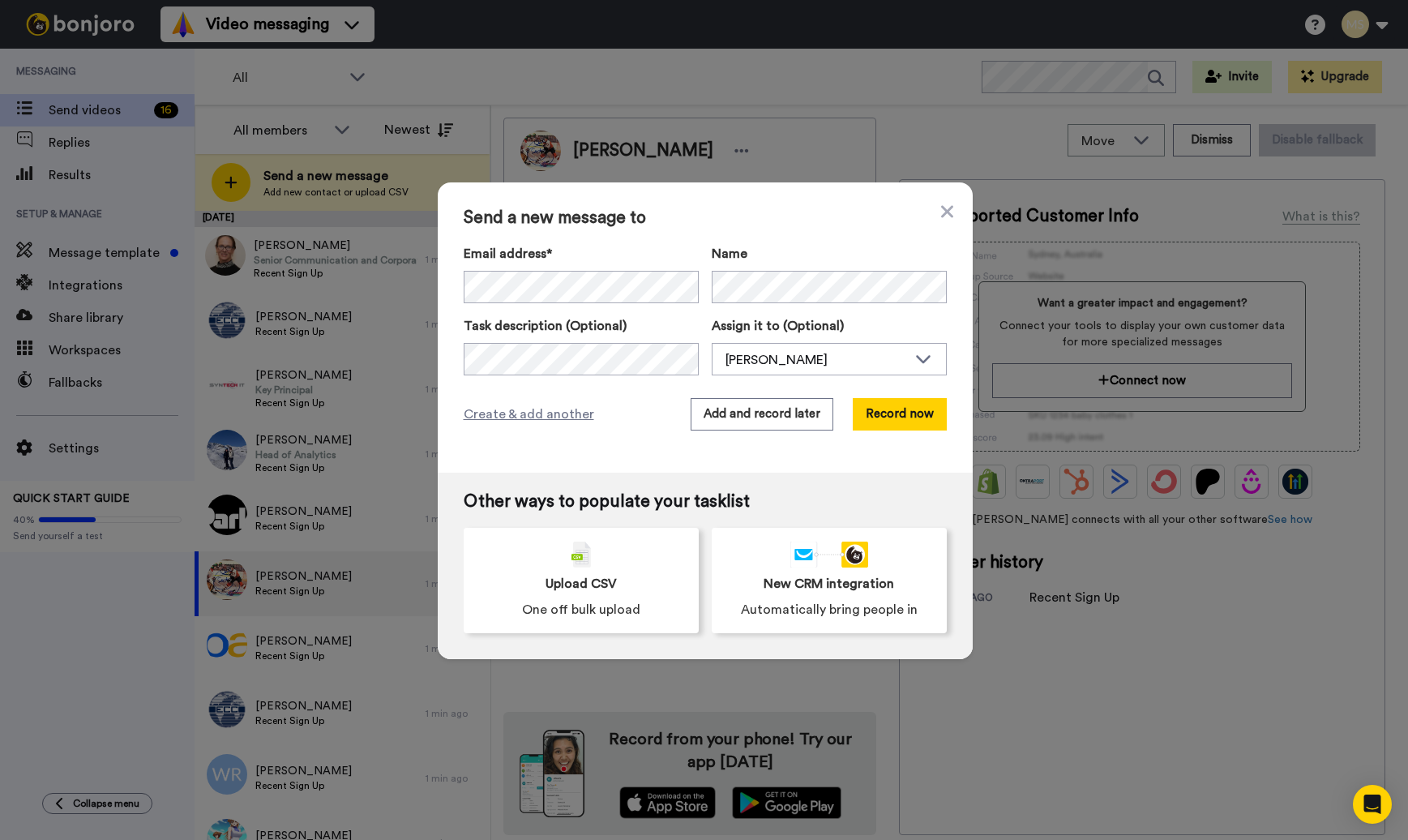
click at [933, 207] on div "Send a new message to Email address* Amri <amri@cbsvic.com.au> Shane Heard <sha…" at bounding box center [704, 327] width 535 height 291
click at [945, 207] on icon at bounding box center [947, 212] width 12 height 20
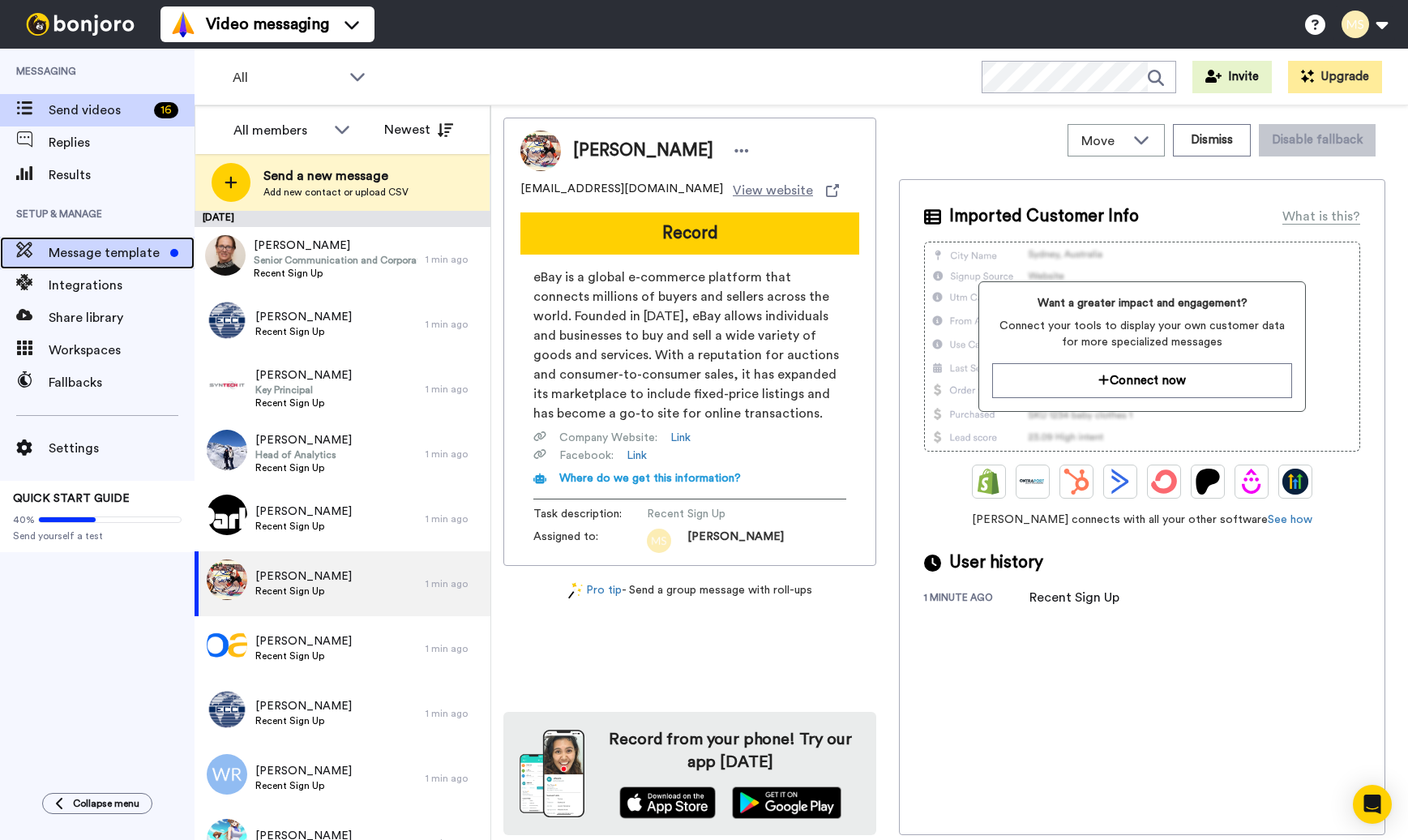
click at [87, 252] on span "Message template" at bounding box center [105, 253] width 115 height 20
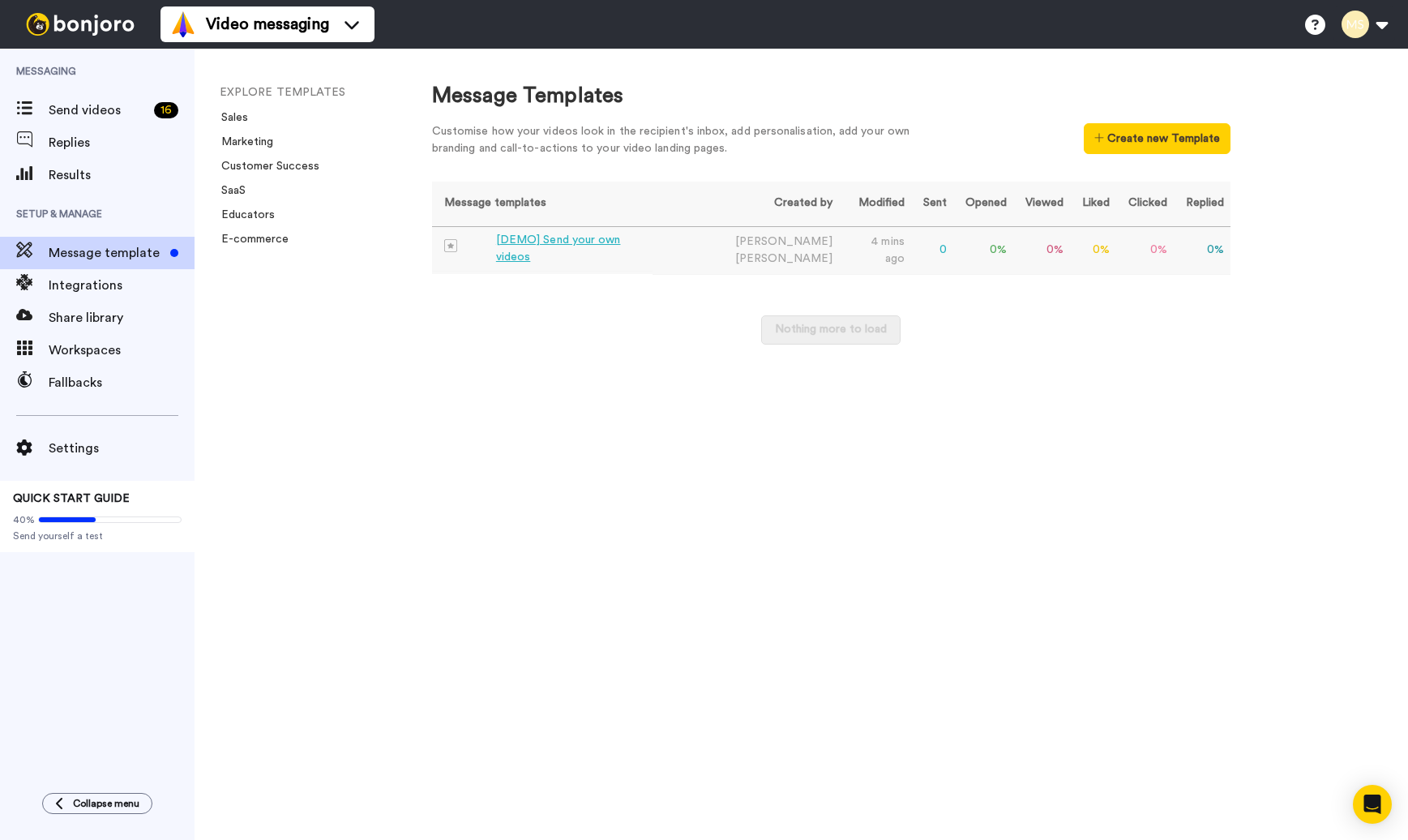
click at [552, 249] on div "[DEMO] Send your own videos" at bounding box center [571, 248] width 150 height 34
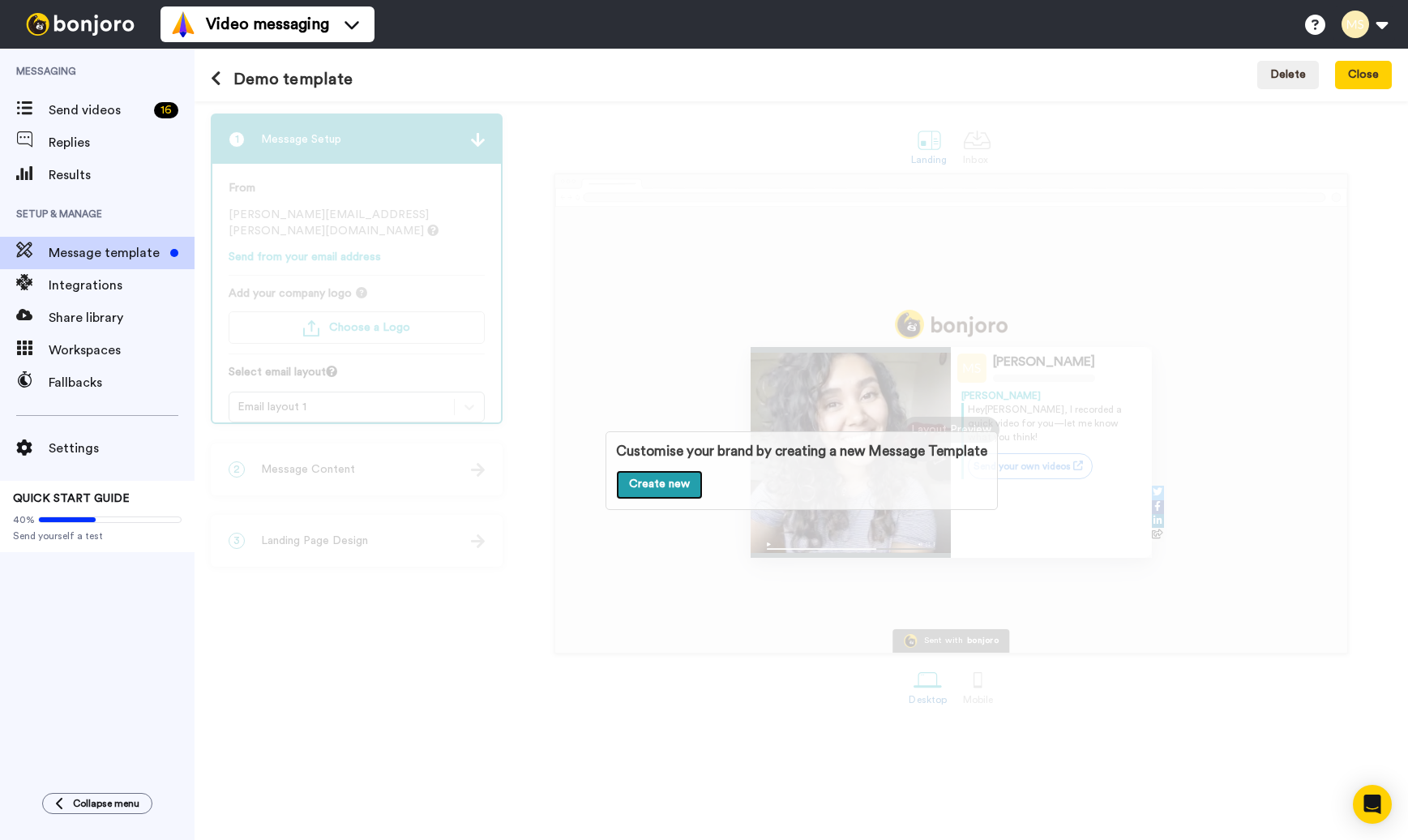
click at [655, 482] on link "Create new" at bounding box center [659, 485] width 87 height 30
